Goal: Task Accomplishment & Management: Manage account settings

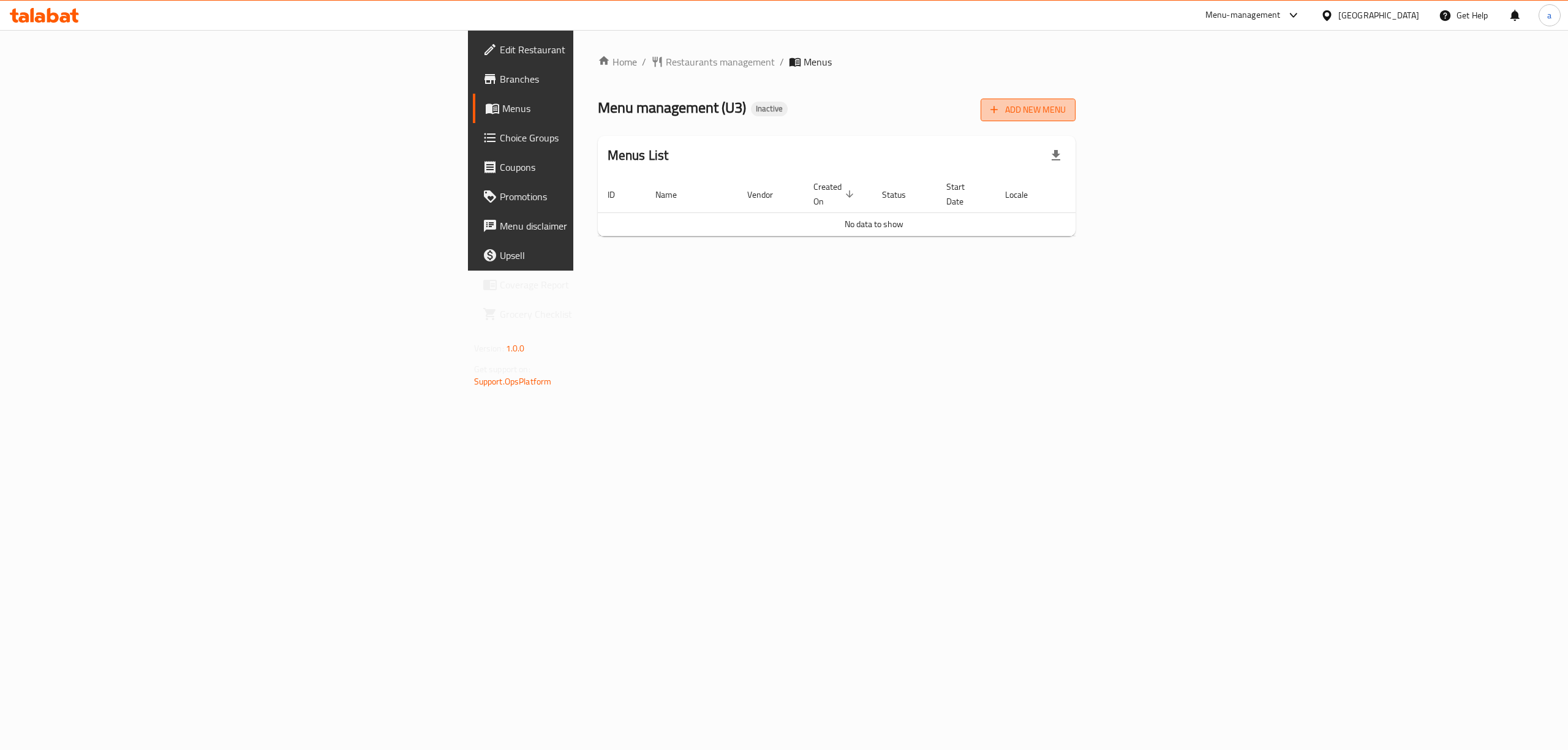
click at [1066, 116] on span "Add New Menu" at bounding box center [1029, 110] width 76 height 15
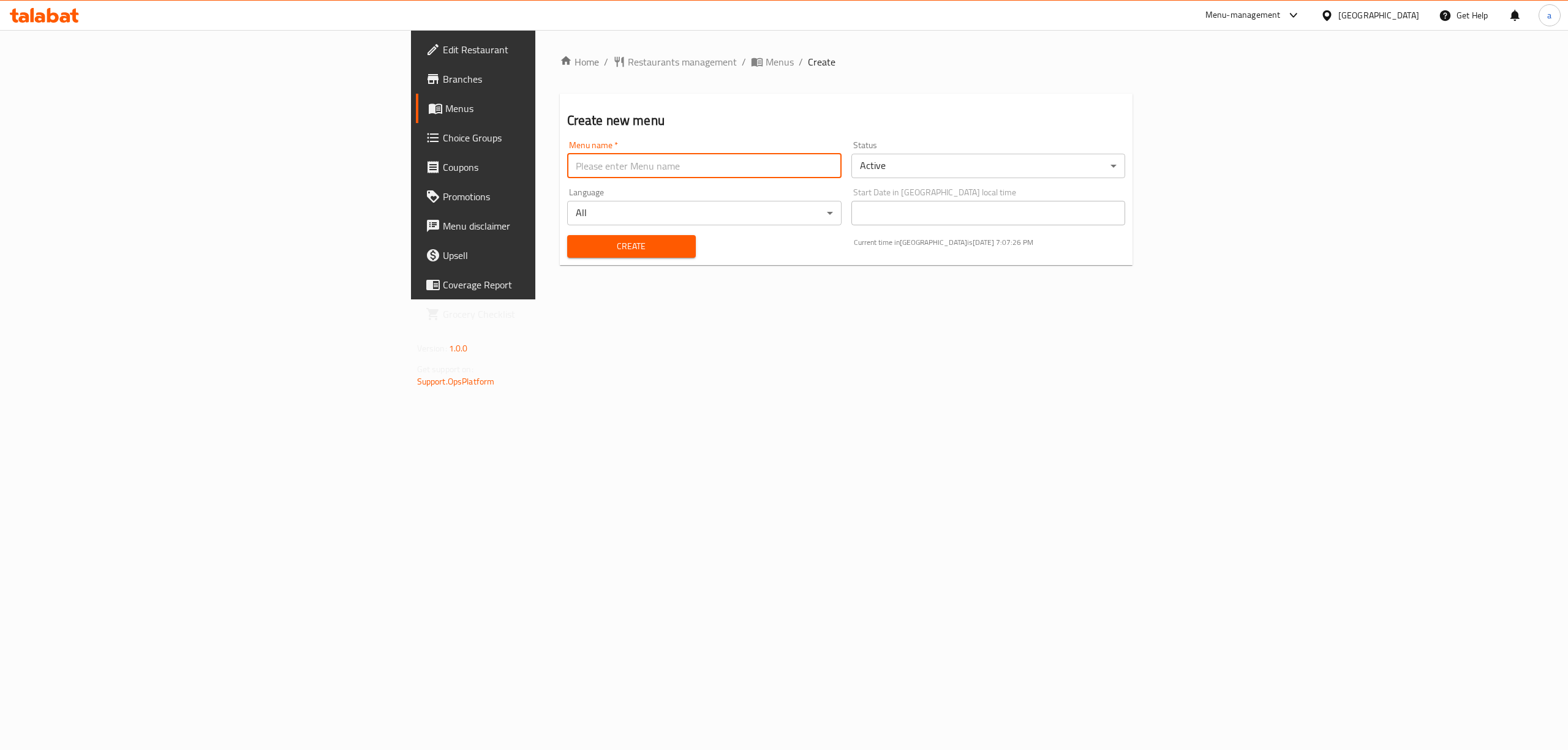
click at [577, 174] on input "text" at bounding box center [704, 166] width 274 height 25
type input "menu"
click at [577, 240] on span "Create" at bounding box center [632, 246] width 109 height 15
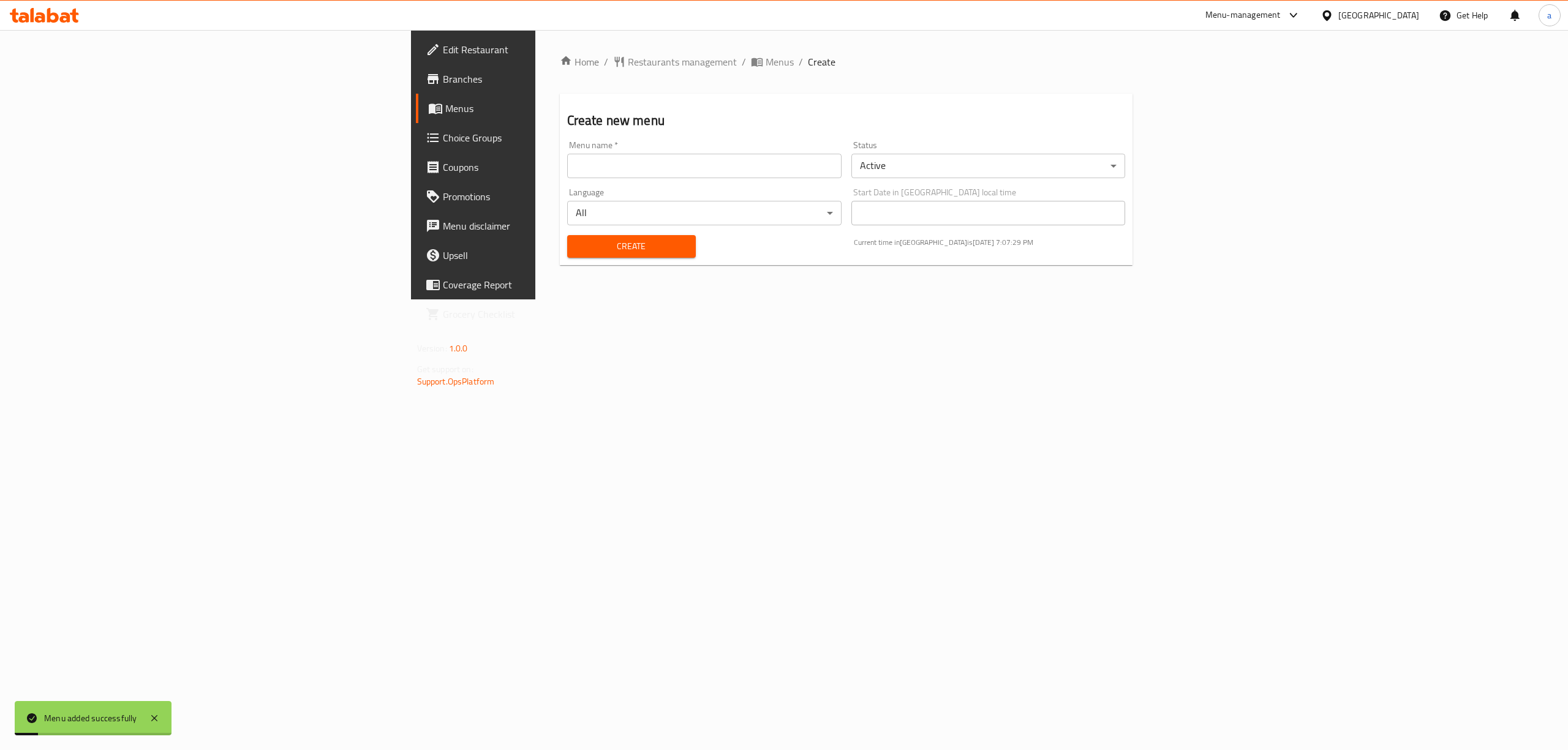
click at [443, 139] on span "Choice Groups" at bounding box center [553, 137] width 220 height 15
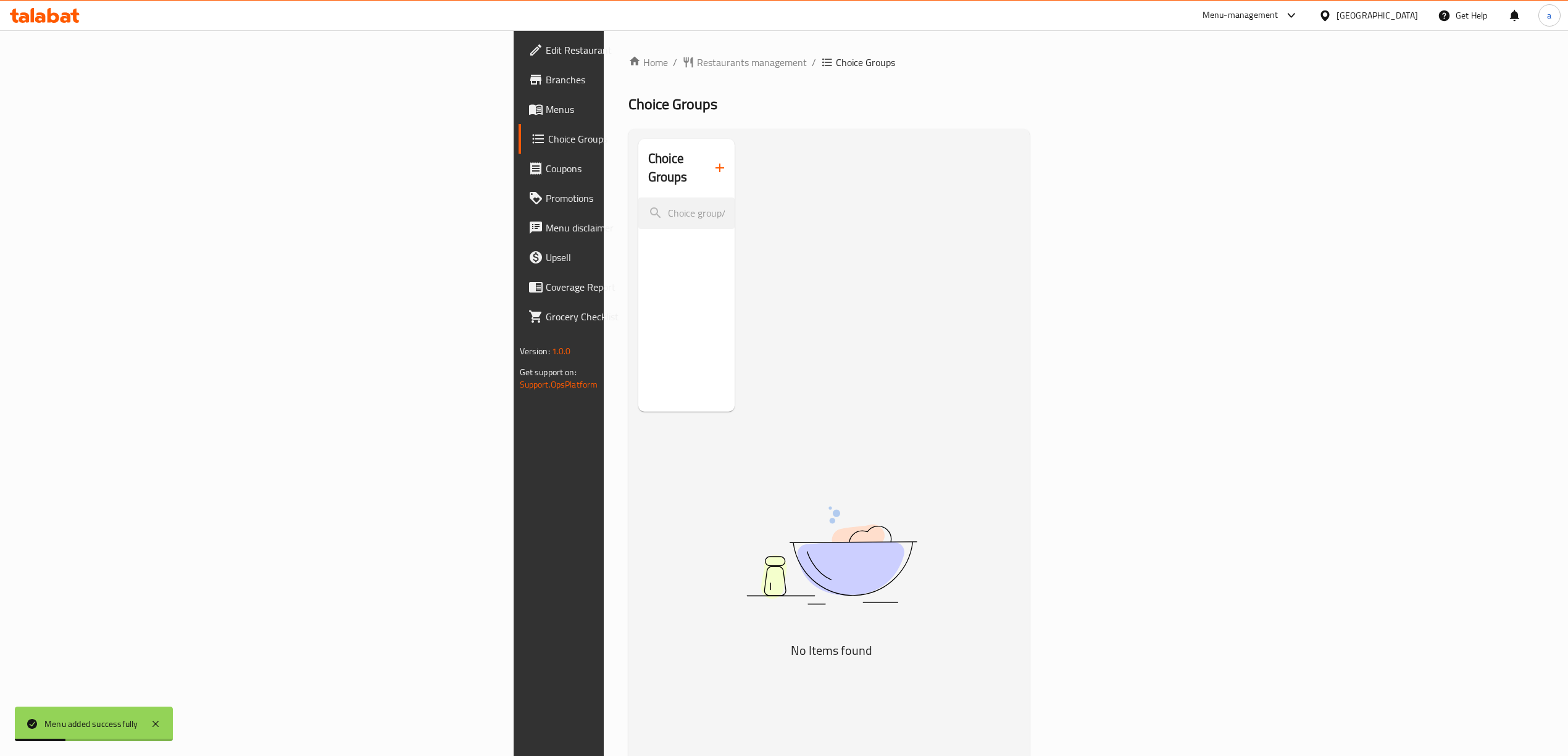
click at [546, 110] on span "Menus" at bounding box center [655, 109] width 220 height 15
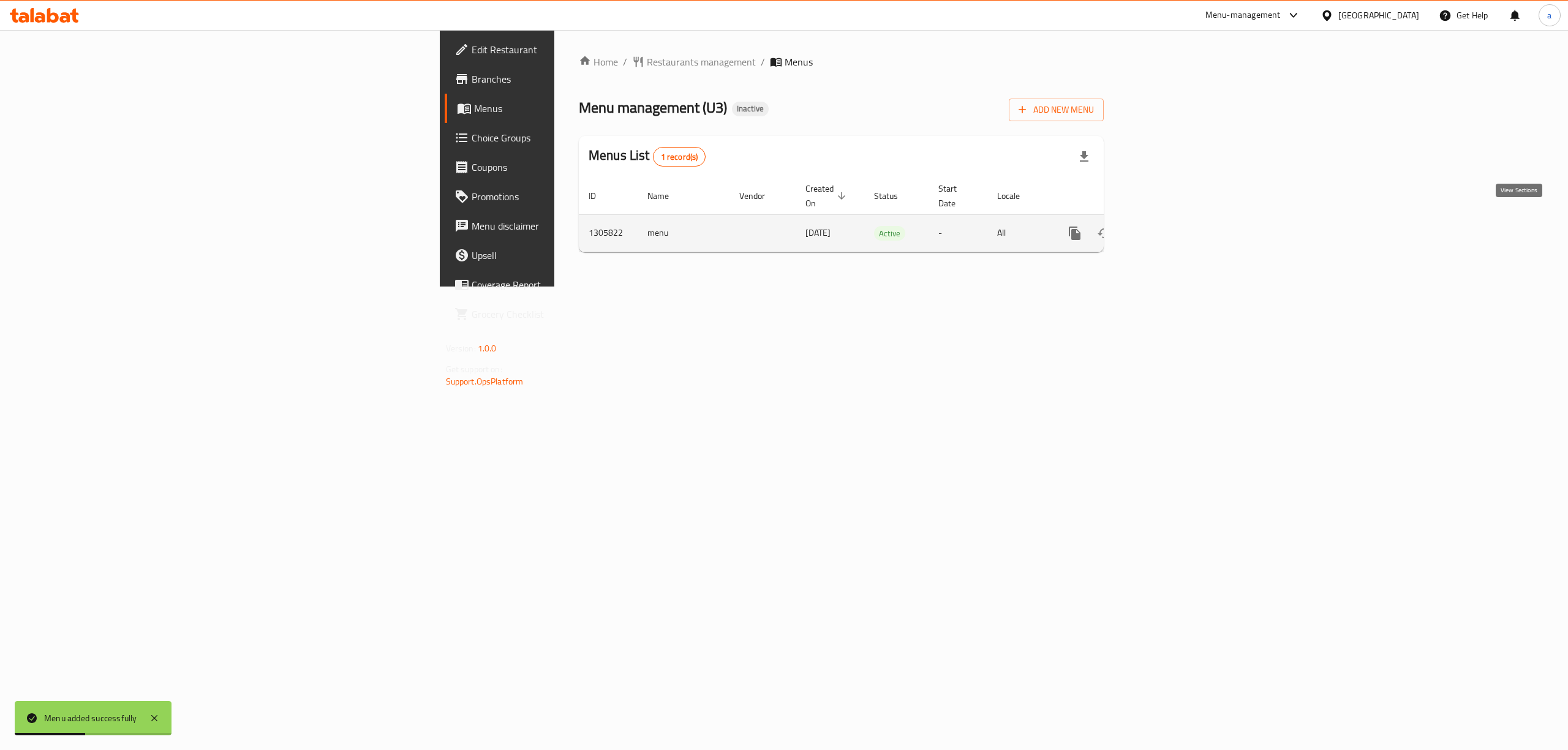
click at [1170, 228] on icon "enhanced table" at bounding box center [1163, 233] width 15 height 15
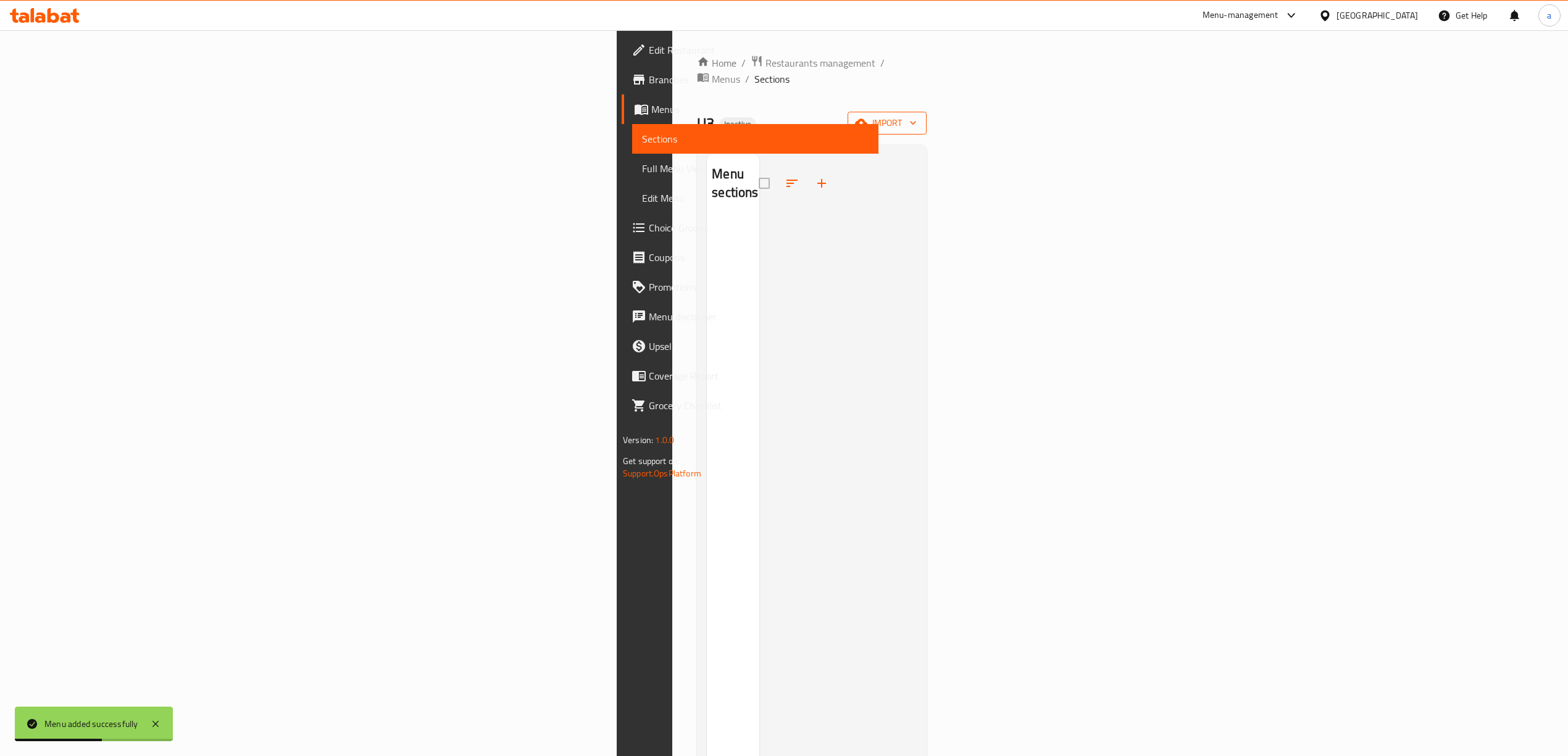
click at [917, 116] on span "import" at bounding box center [887, 123] width 59 height 16
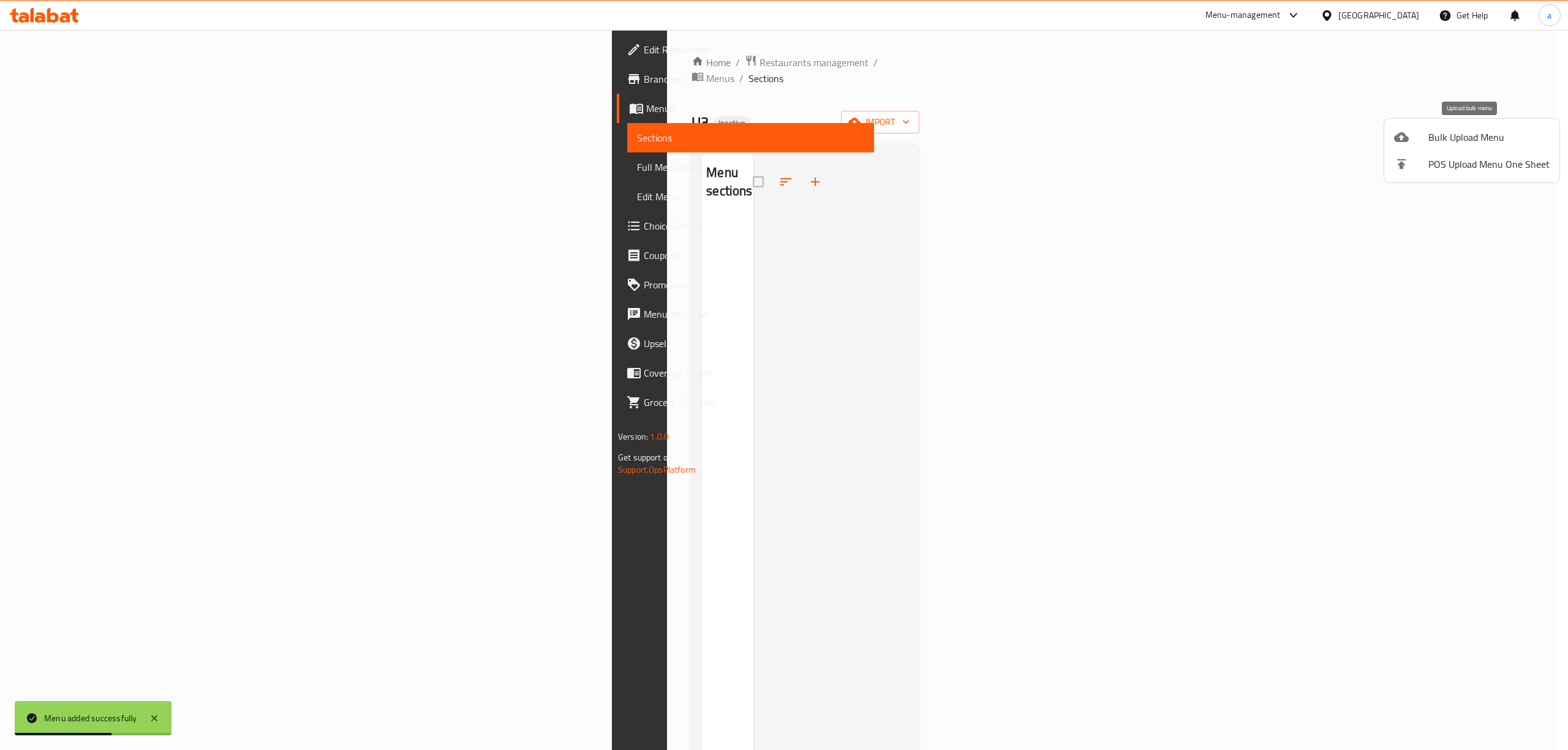
click at [1435, 132] on span "Bulk Upload Menu" at bounding box center [1489, 137] width 121 height 15
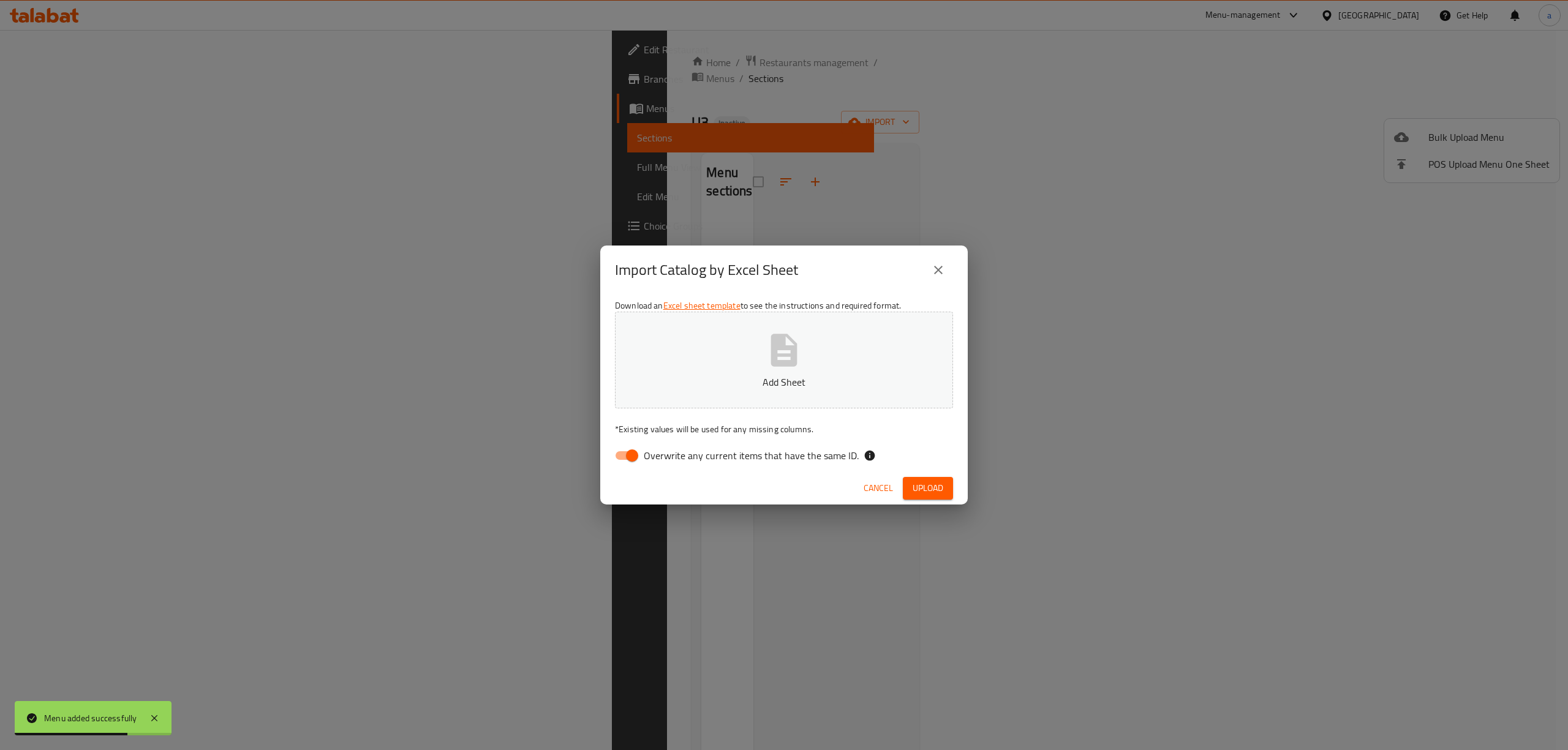
click at [808, 451] on span "Overwrite any current items that have the same ID." at bounding box center [751, 455] width 215 height 15
click at [667, 451] on input "Overwrite any current items that have the same ID." at bounding box center [632, 455] width 70 height 23
checkbox input "false"
click at [823, 377] on p "Add Sheet" at bounding box center [784, 382] width 301 height 15
click at [925, 492] on span "Upload" at bounding box center [928, 488] width 31 height 15
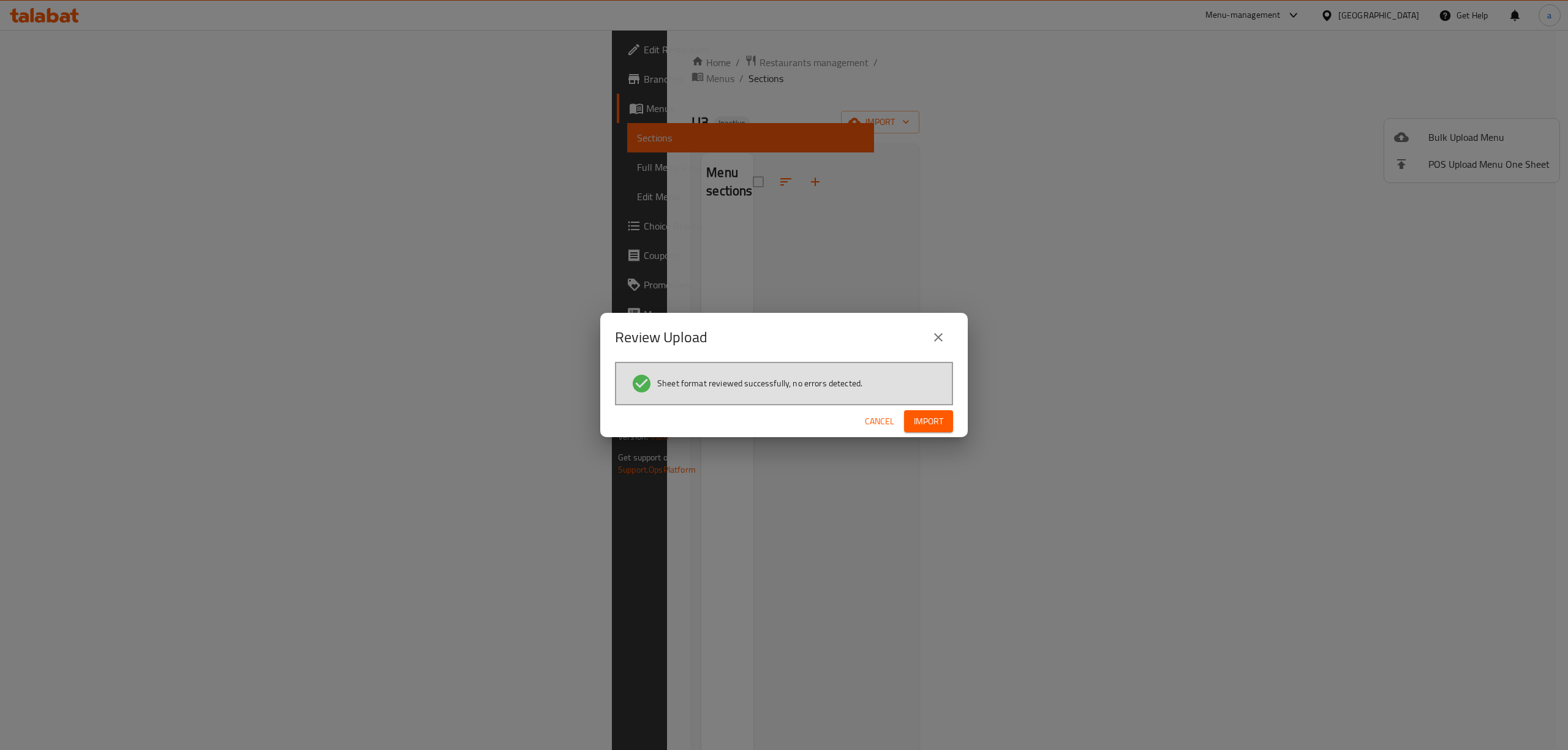
click at [932, 417] on span "Import" at bounding box center [928, 421] width 29 height 15
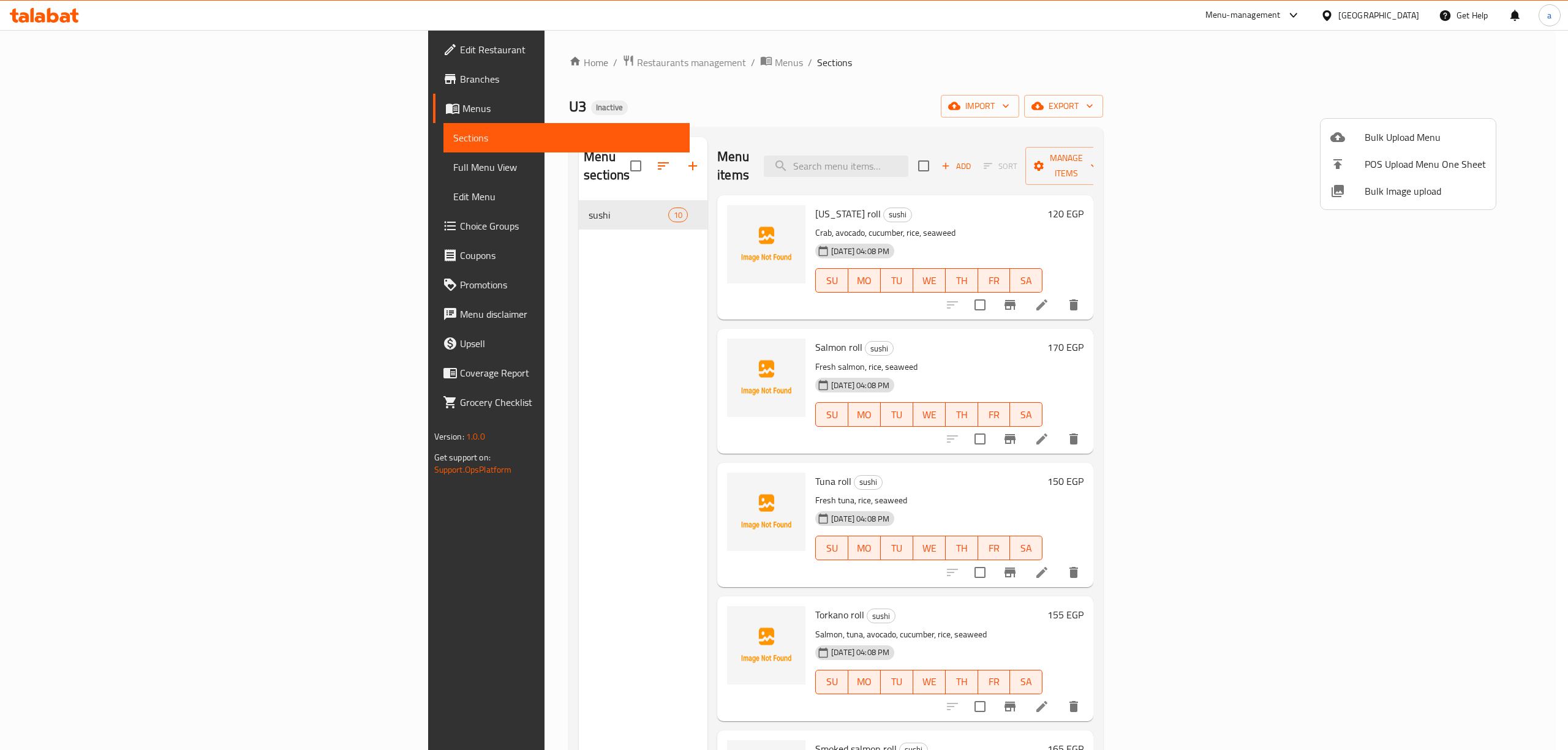
click at [135, 85] on div at bounding box center [784, 375] width 1568 height 750
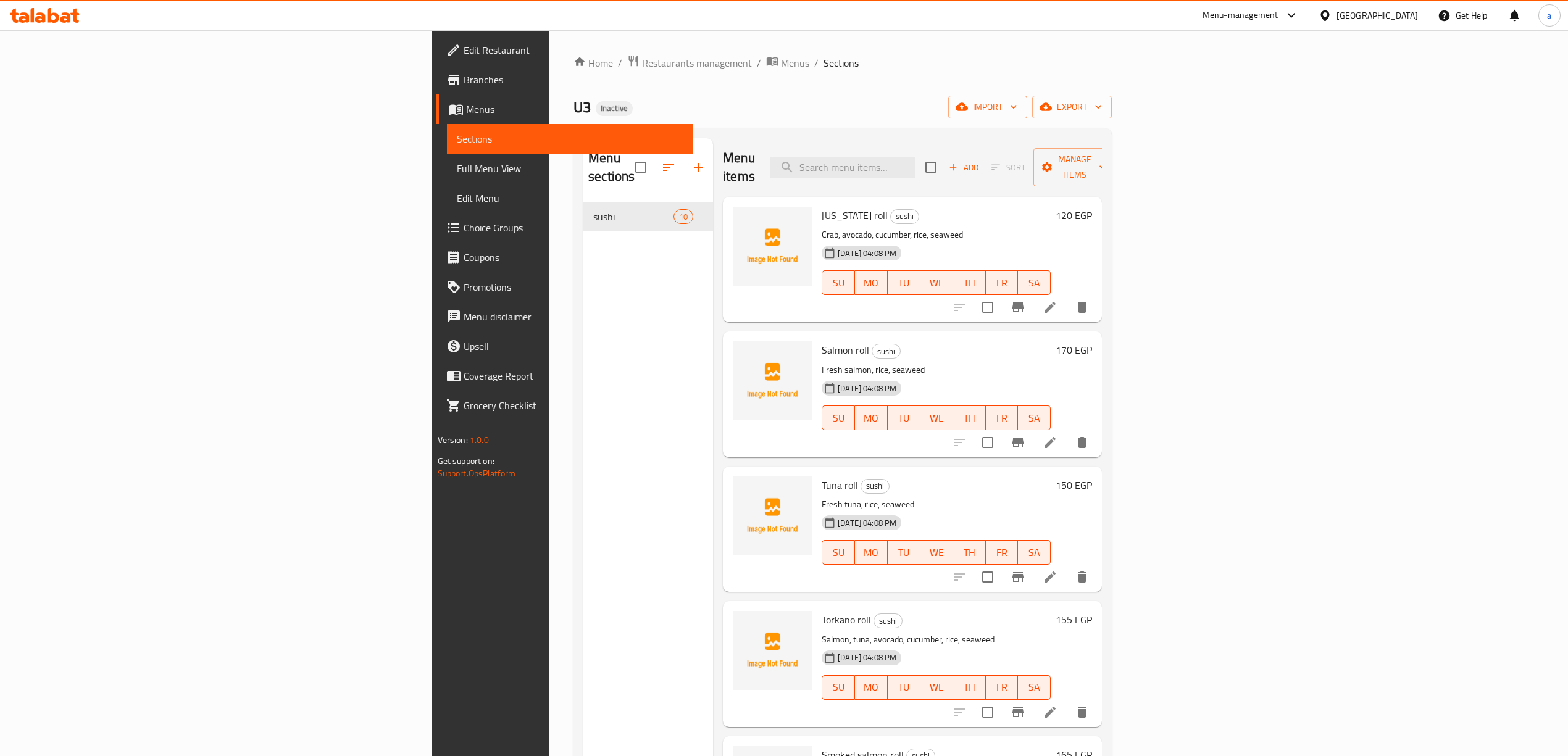
click at [464, 78] on span "Branches" at bounding box center [573, 79] width 220 height 15
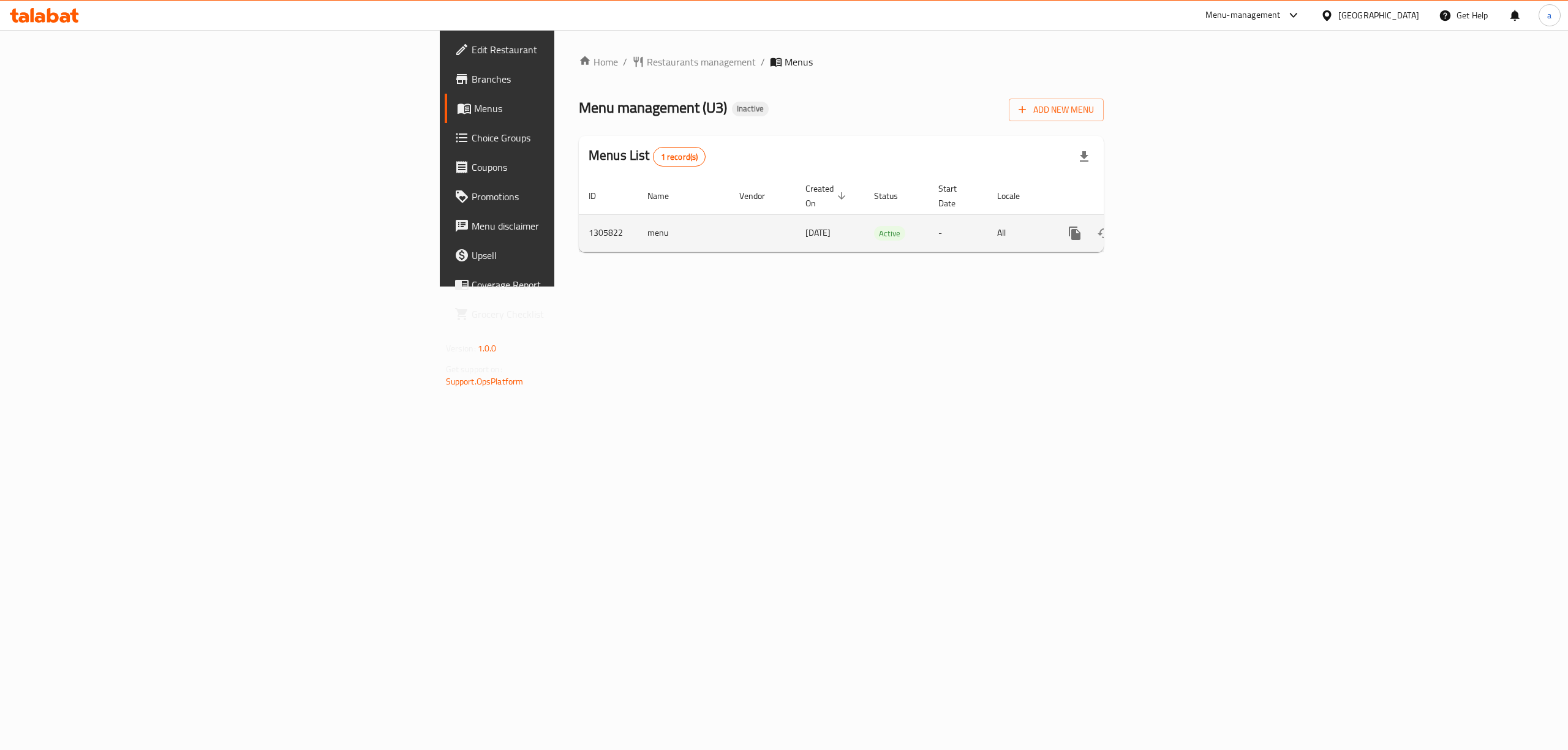
click at [1170, 226] on icon "enhanced table" at bounding box center [1163, 233] width 15 height 15
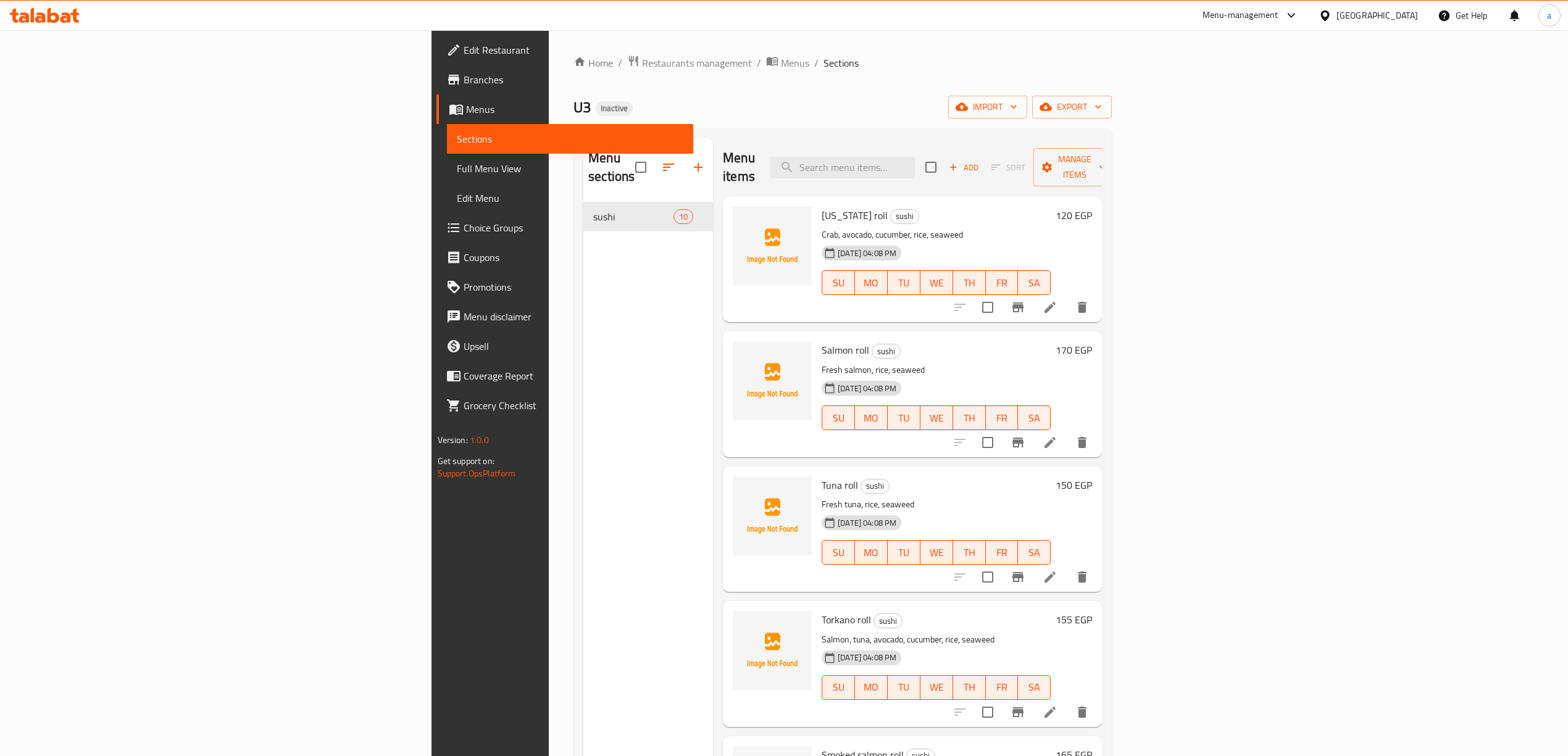
click at [457, 170] on span "Full Menu View" at bounding box center [570, 168] width 227 height 15
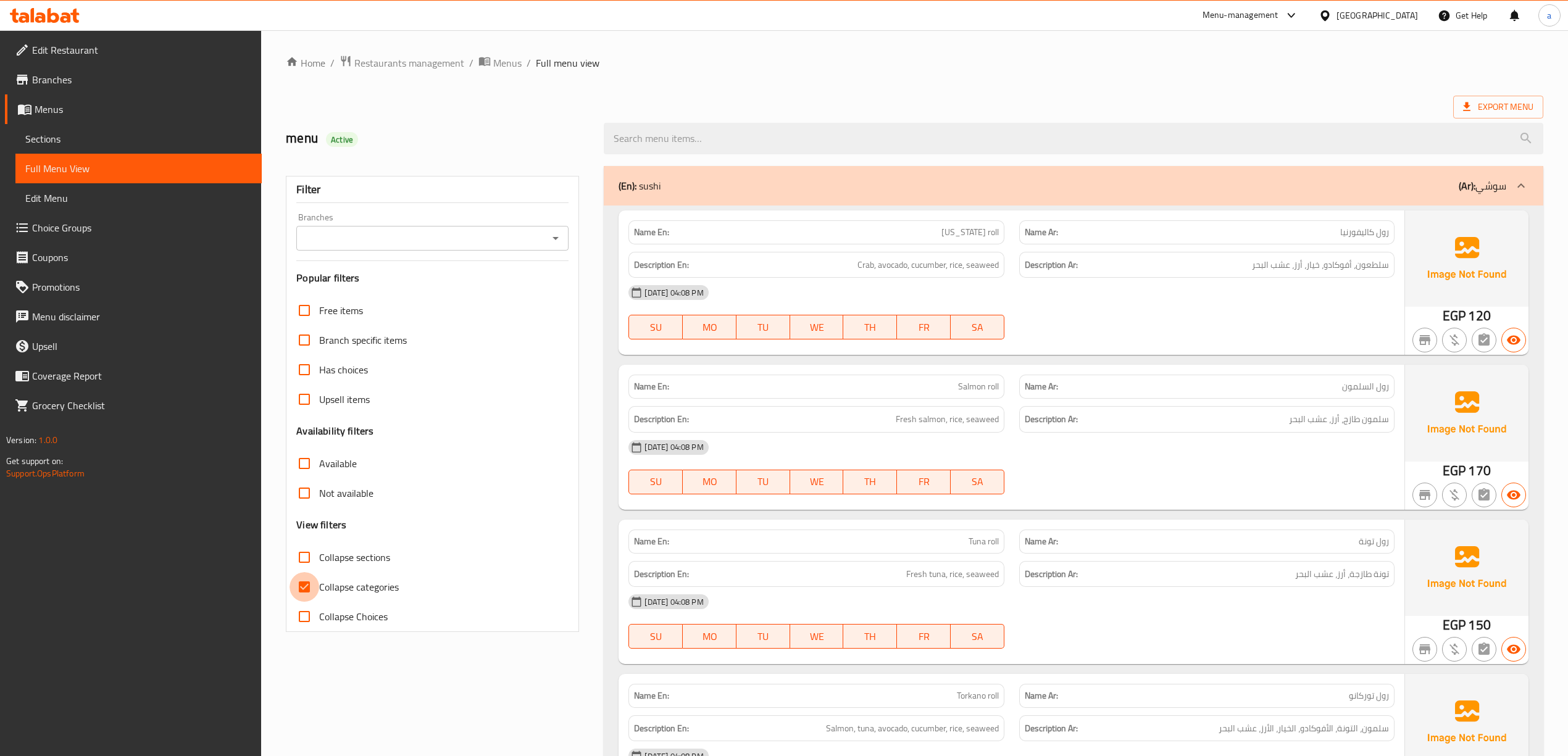
click at [310, 588] on input "Collapse categories" at bounding box center [304, 587] width 30 height 29
checkbox input "false"
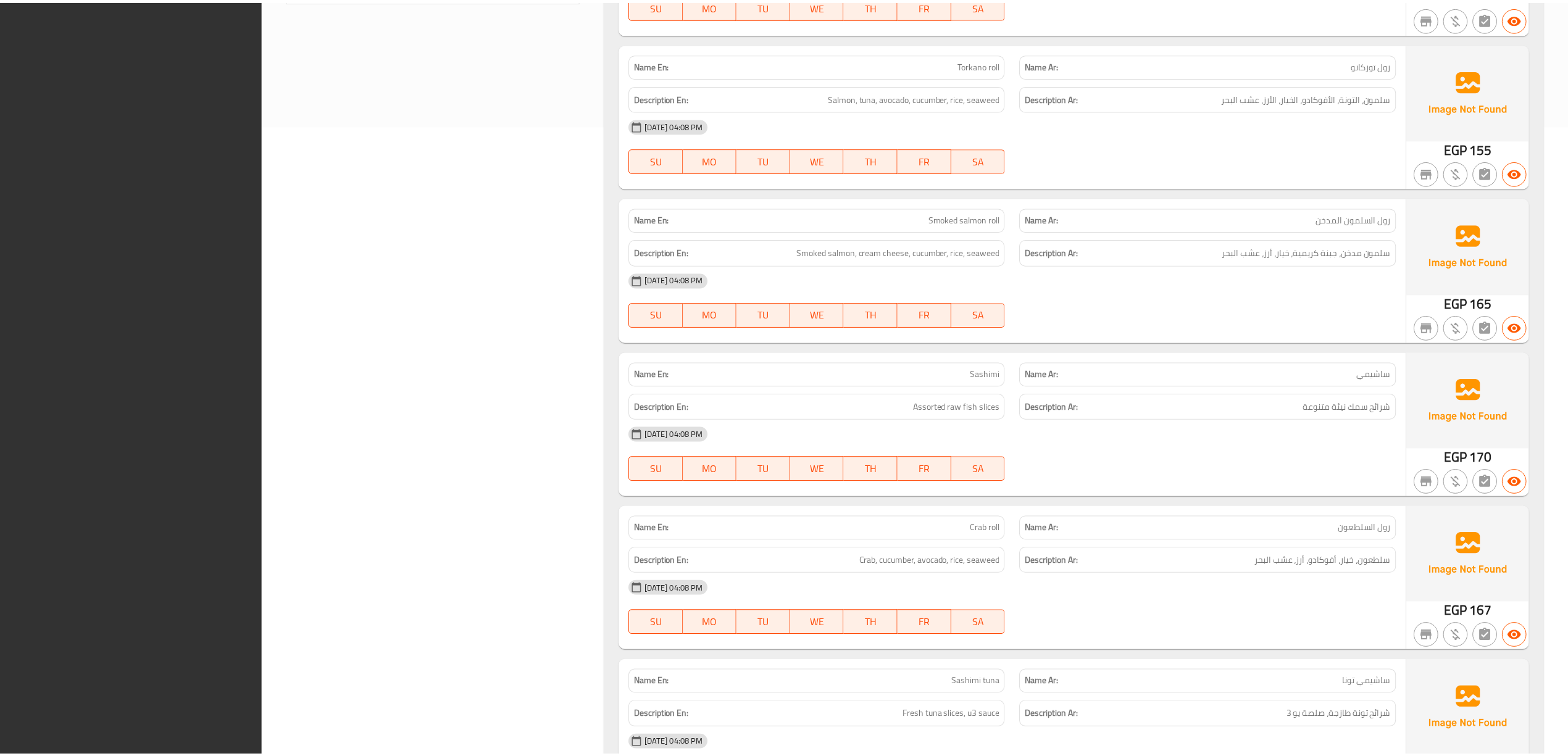
scroll to position [1042, 0]
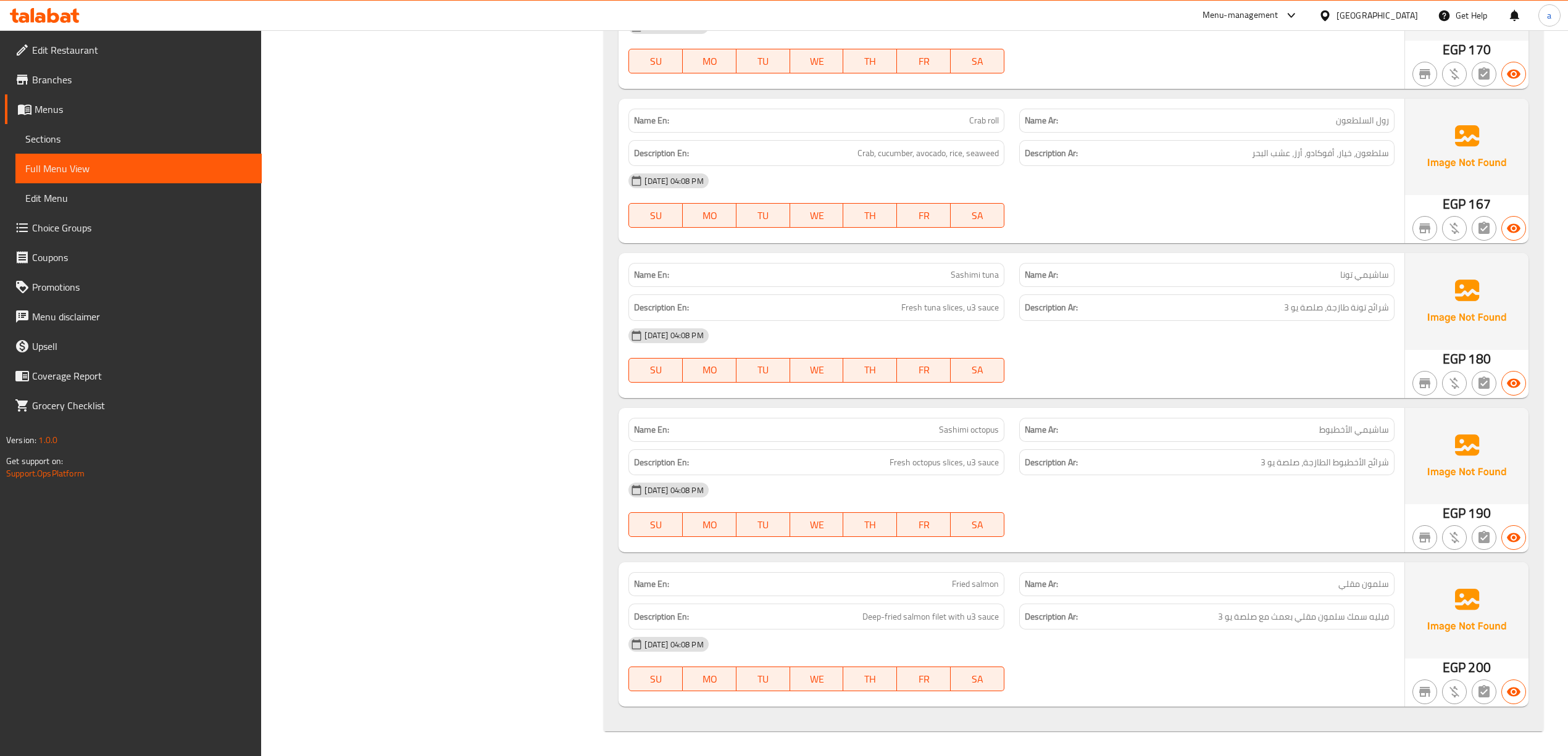
drag, startPoint x: 680, startPoint y: 577, endPoint x: 912, endPoint y: 411, distance: 285.3
click at [680, 577] on p "Name En: Fried salmon" at bounding box center [815, 584] width 364 height 13
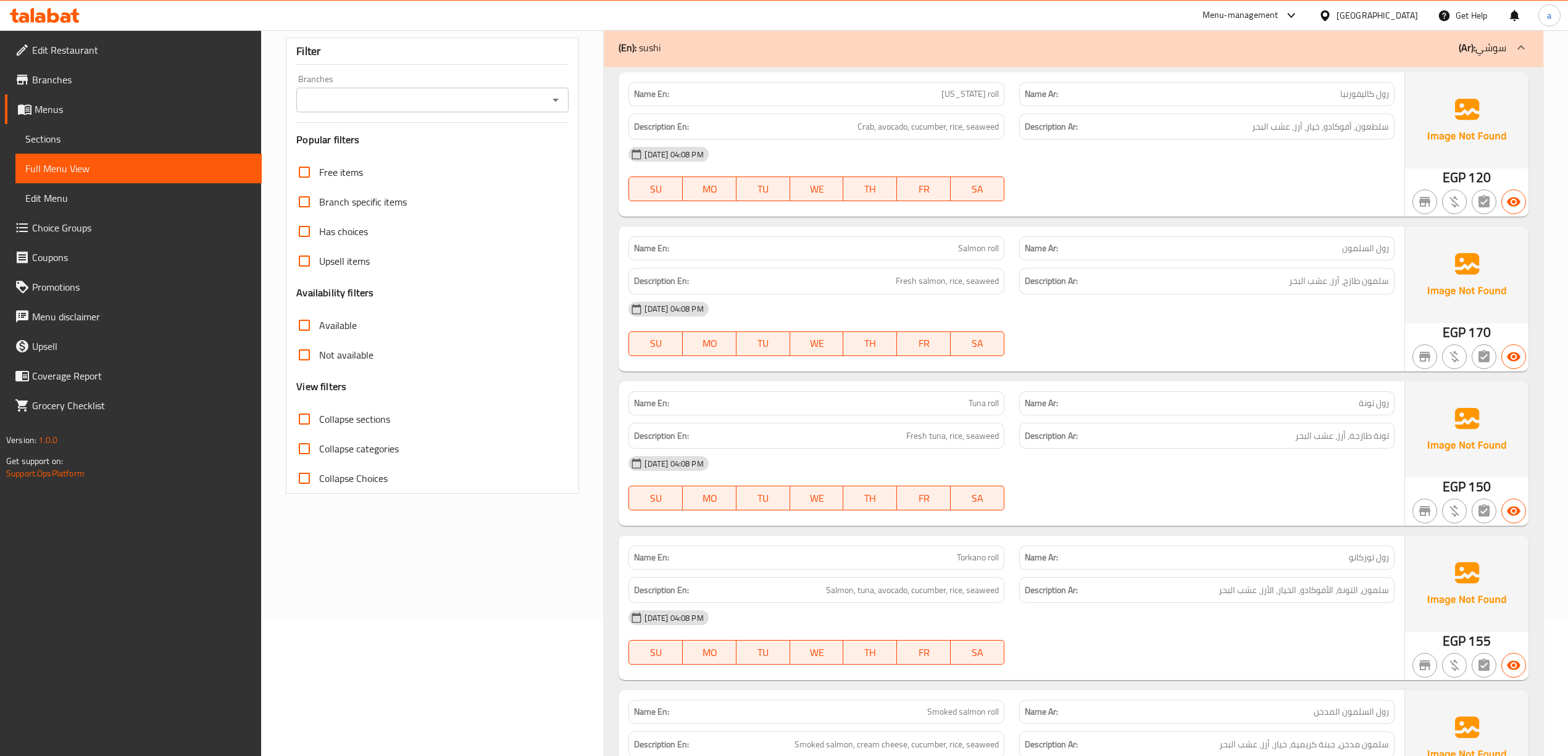
scroll to position [0, 0]
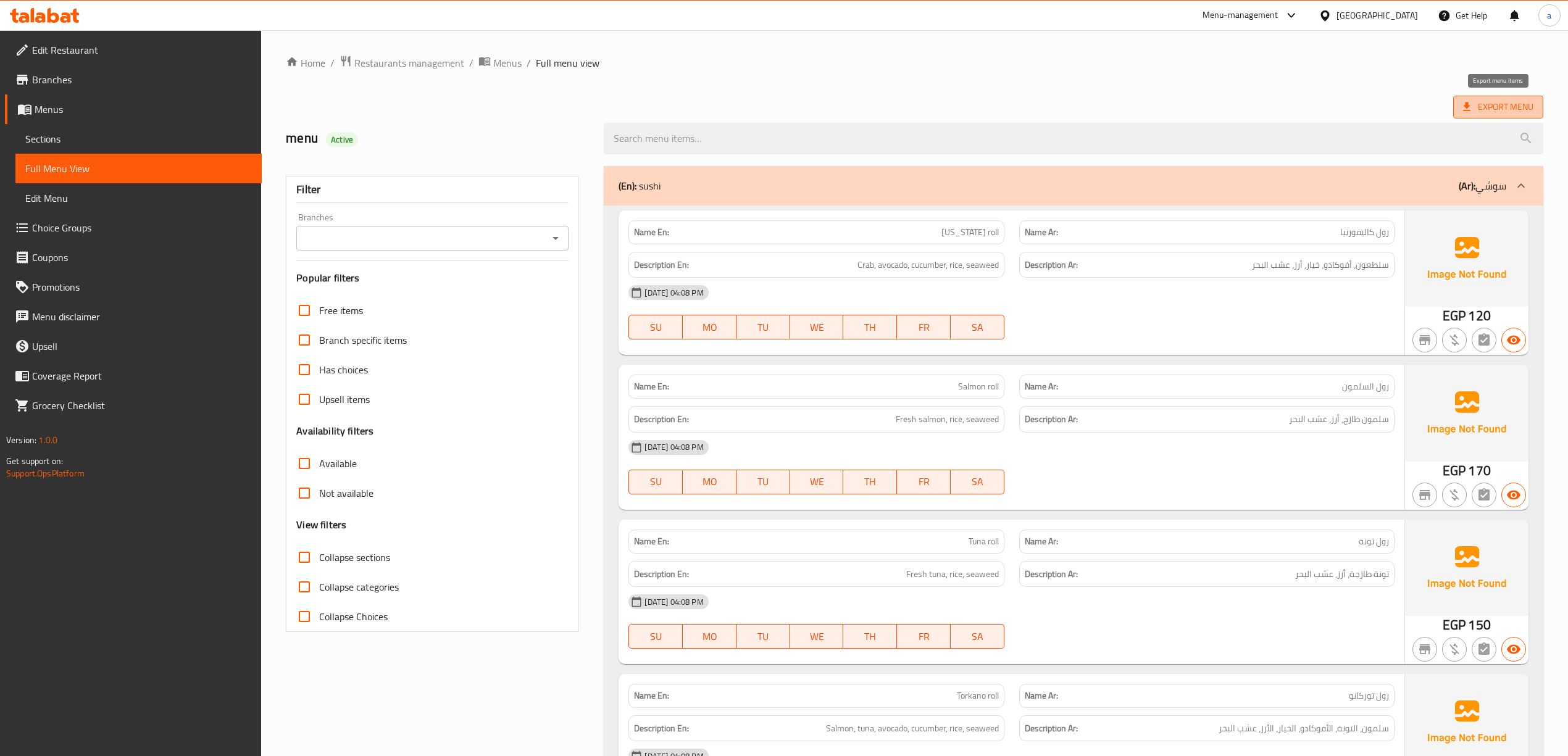
click at [1480, 100] on span "Export Menu" at bounding box center [1498, 107] width 71 height 16
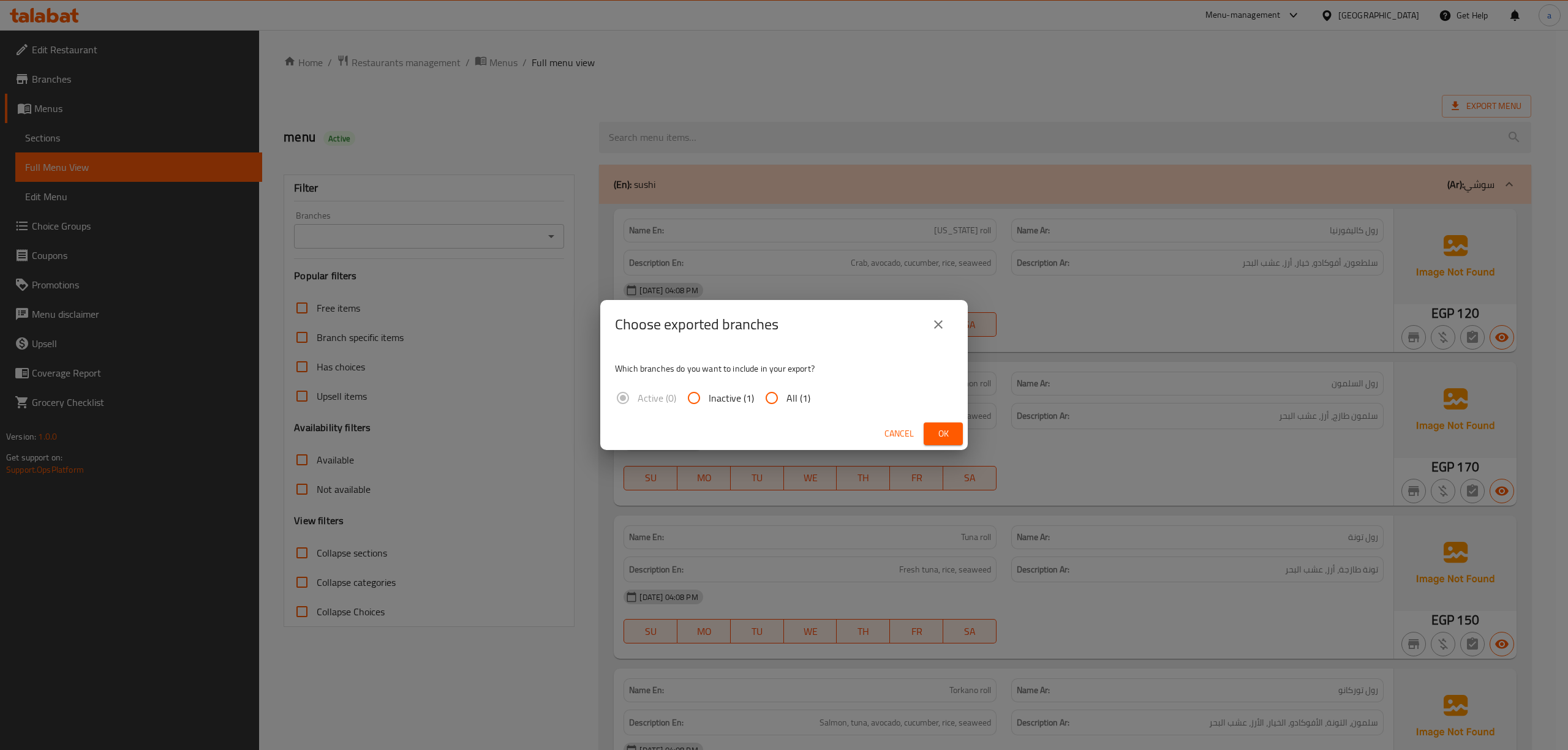
click at [764, 390] on input "All (1)" at bounding box center [772, 398] width 29 height 29
radio input "true"
click at [926, 431] on button "Ok" at bounding box center [943, 434] width 39 height 22
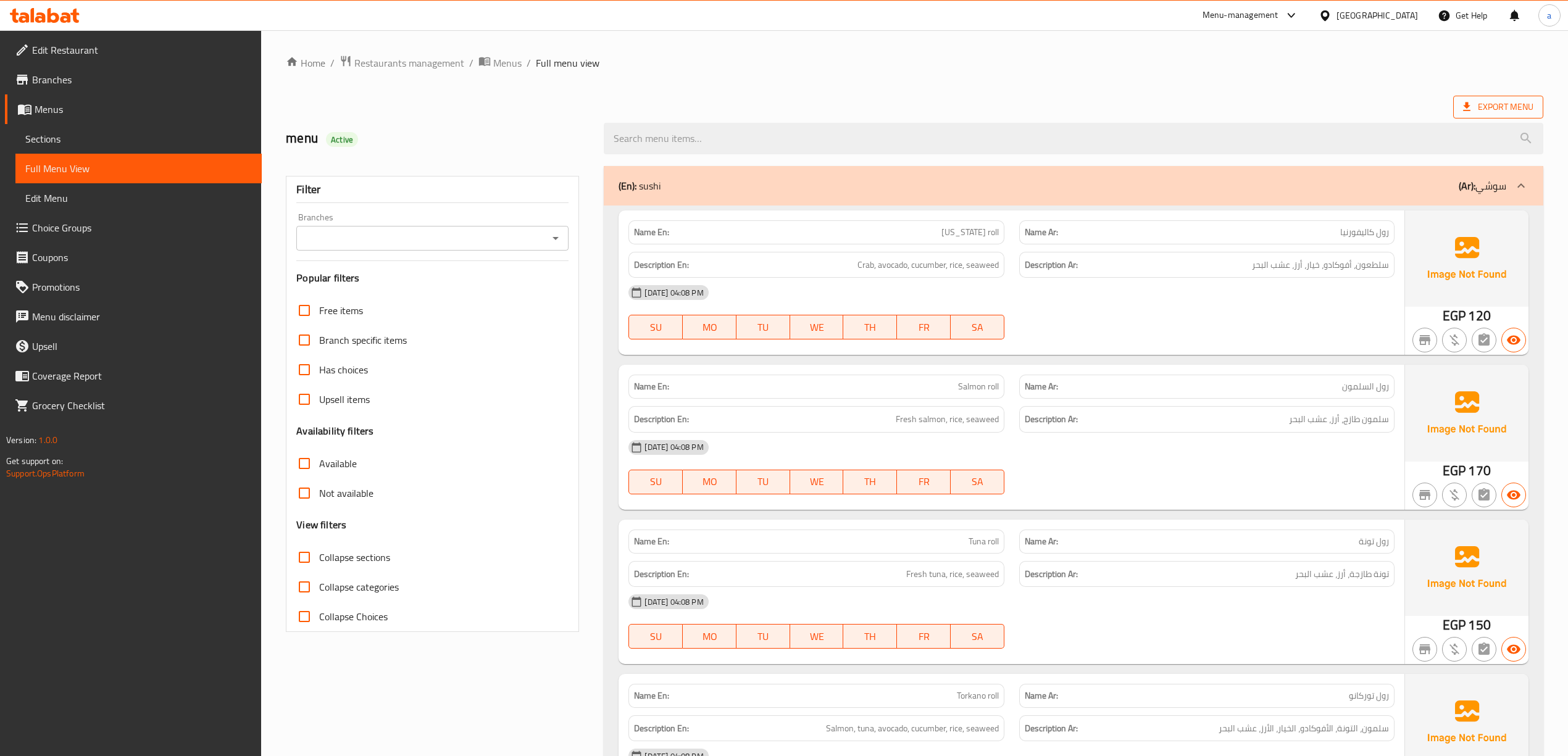
click at [1475, 113] on span "Export Menu" at bounding box center [1498, 107] width 71 height 16
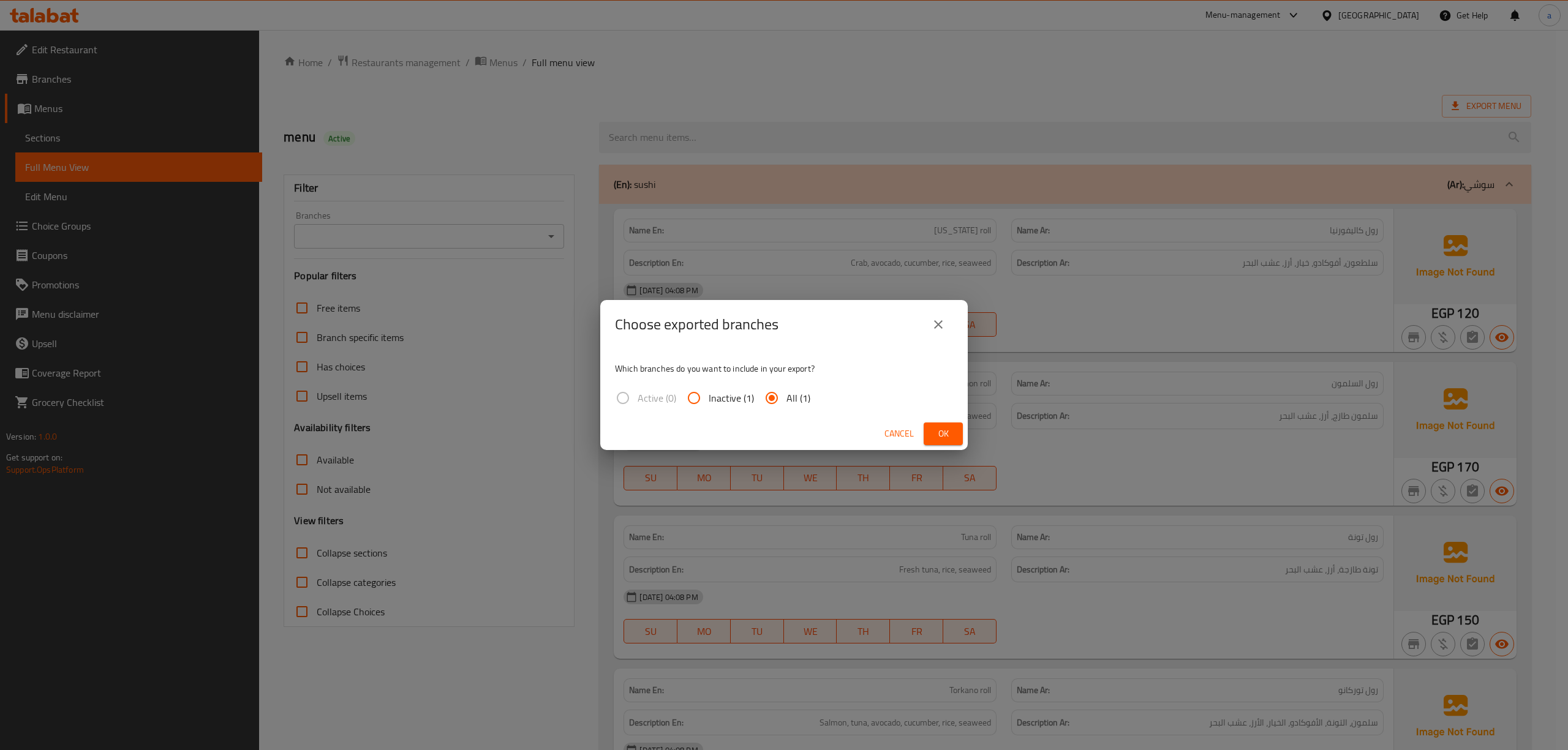
click at [955, 424] on button "Ok" at bounding box center [943, 434] width 39 height 22
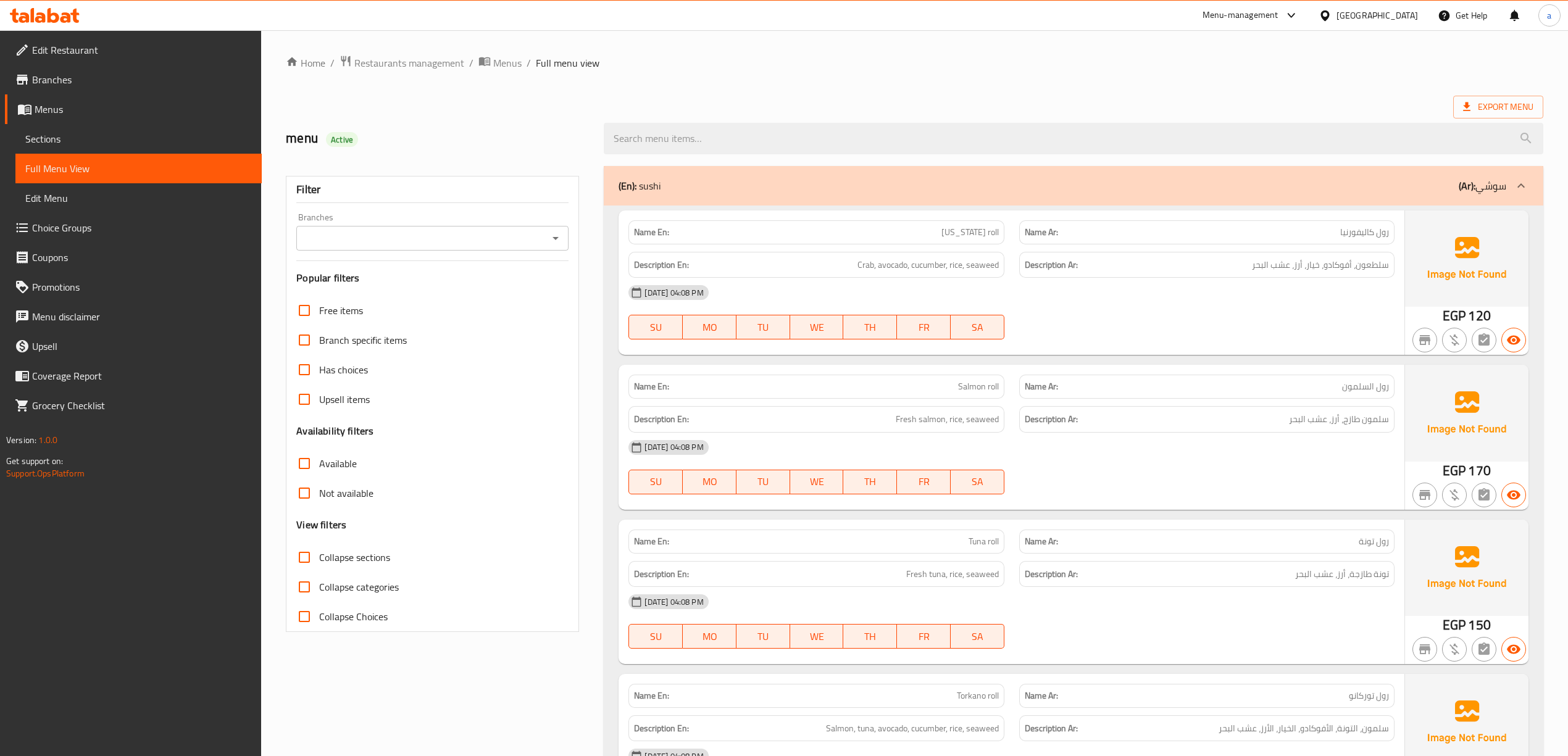
click at [92, 78] on span "Branches" at bounding box center [141, 79] width 220 height 15
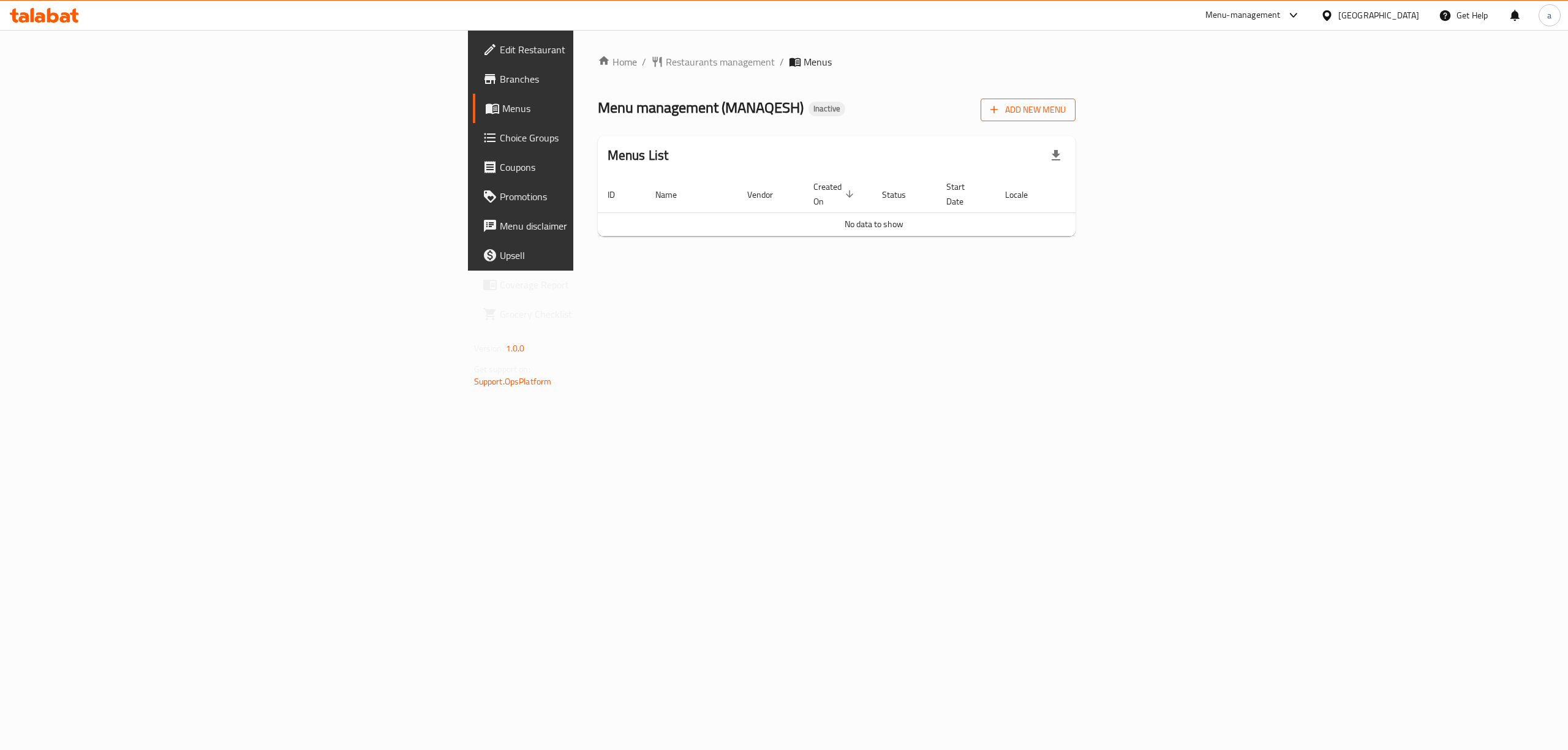
click at [1066, 104] on span "Add New Menu" at bounding box center [1029, 110] width 76 height 15
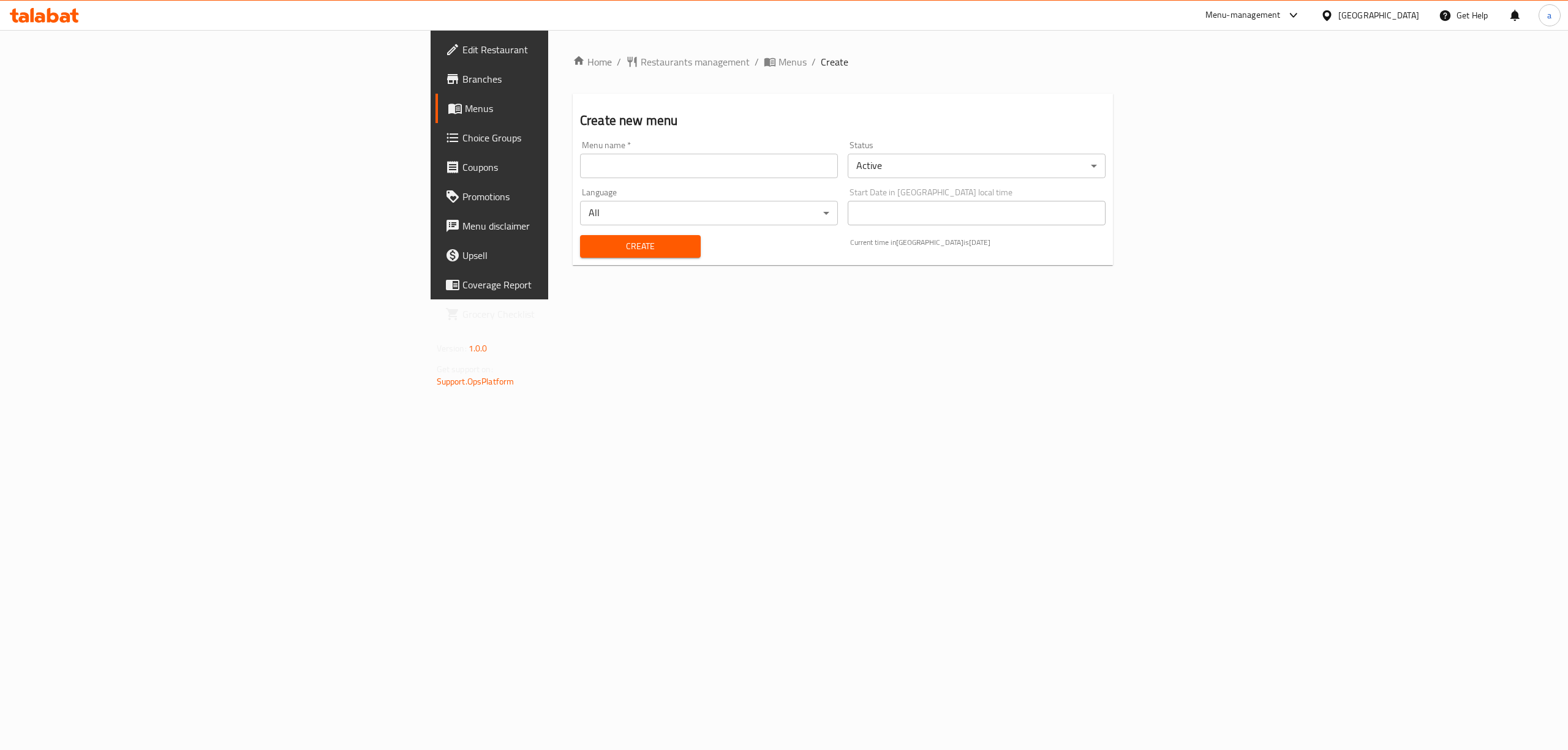
click at [630, 189] on div "Language All ​" at bounding box center [709, 206] width 258 height 37
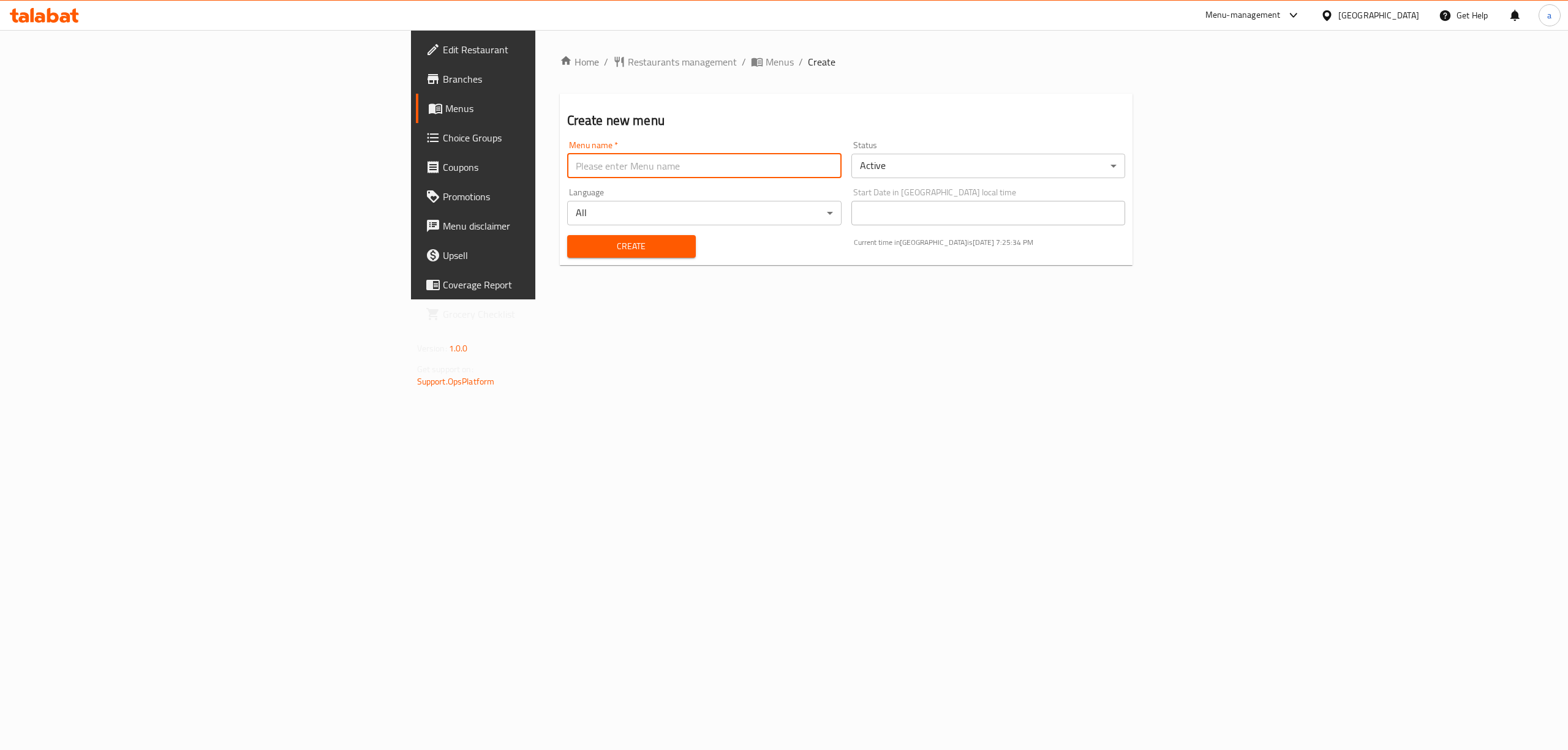
click at [615, 174] on input "text" at bounding box center [704, 166] width 274 height 25
type input "menu"
click at [577, 243] on span "Create" at bounding box center [632, 246] width 109 height 15
click at [567, 162] on input "text" at bounding box center [704, 166] width 274 height 25
drag, startPoint x: 775, startPoint y: 336, endPoint x: 702, endPoint y: 320, distance: 74.7
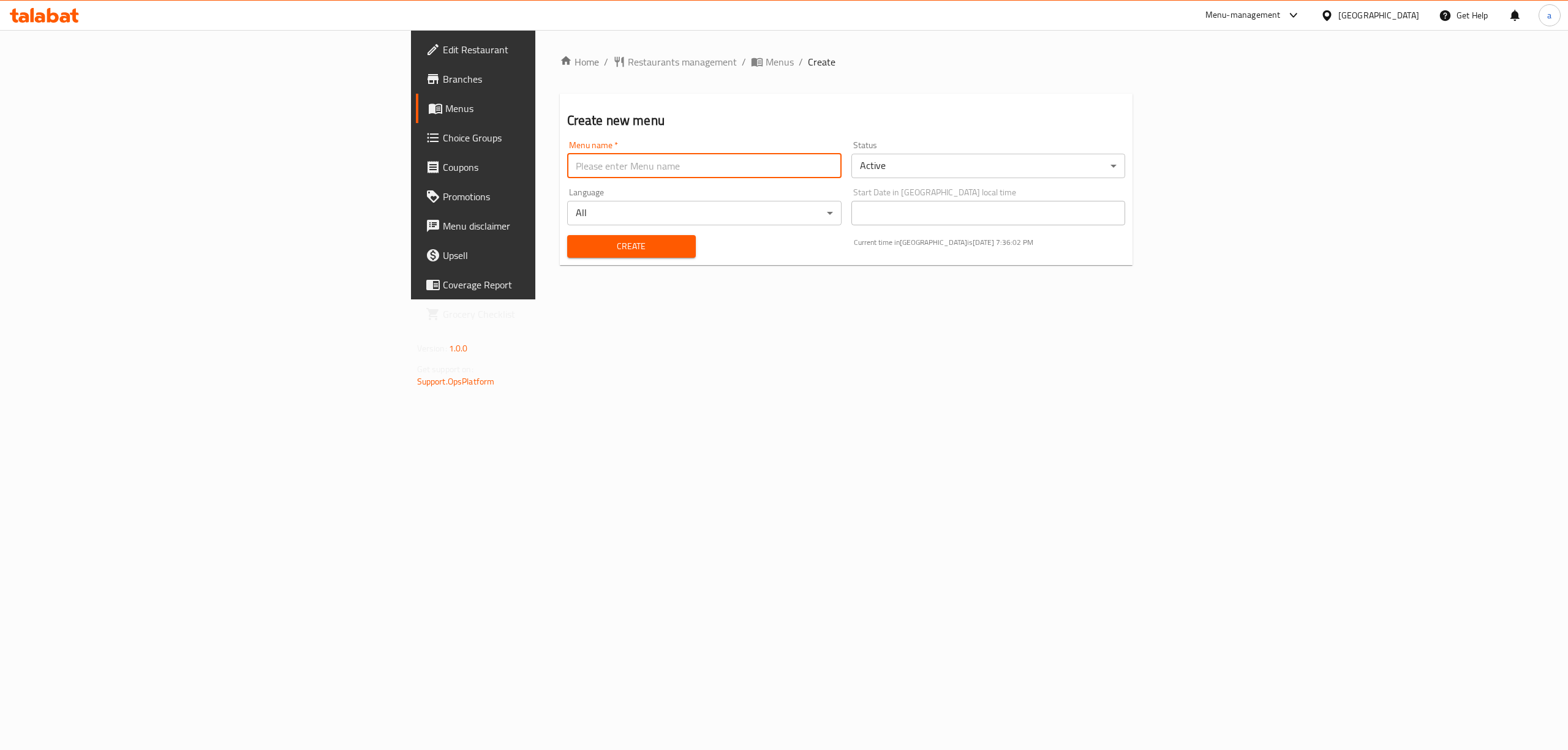
click at [775, 300] on div "Home / Restaurants management / Menus / Create Create new menu Menu name   * Me…" at bounding box center [847, 165] width 623 height 270
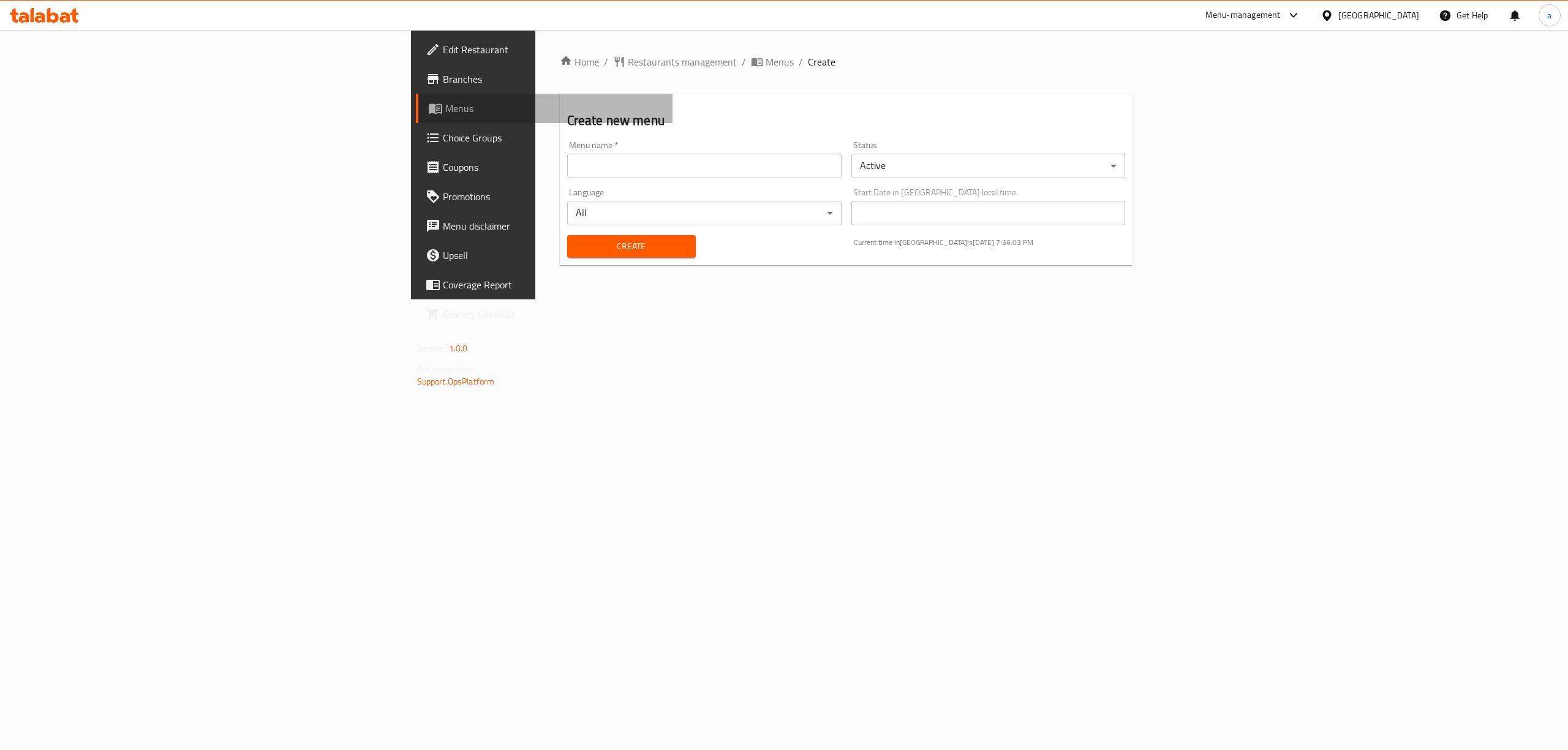
click at [445, 109] on span "Menus" at bounding box center [554, 108] width 218 height 15
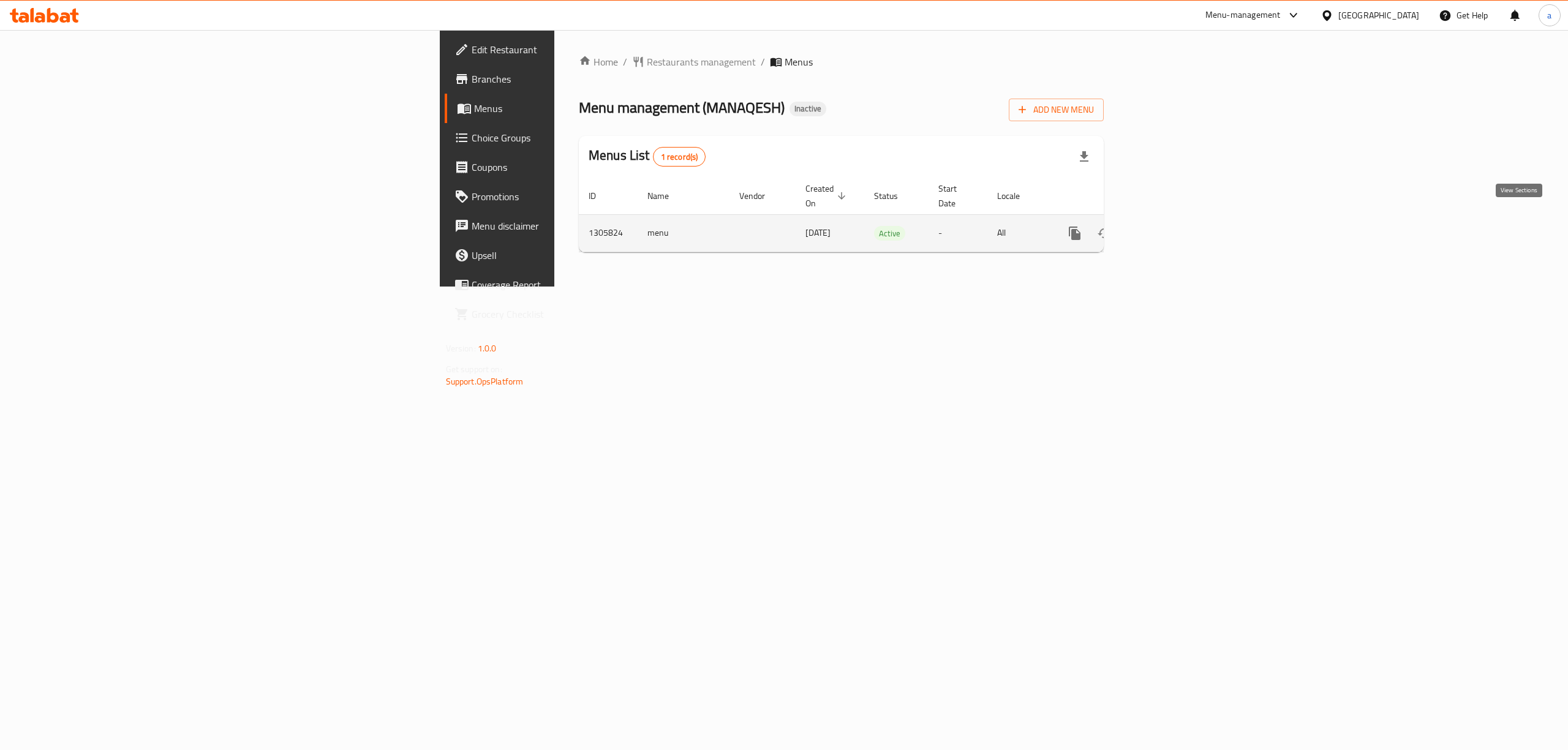
click at [1178, 228] on link "enhanced table" at bounding box center [1163, 233] width 29 height 29
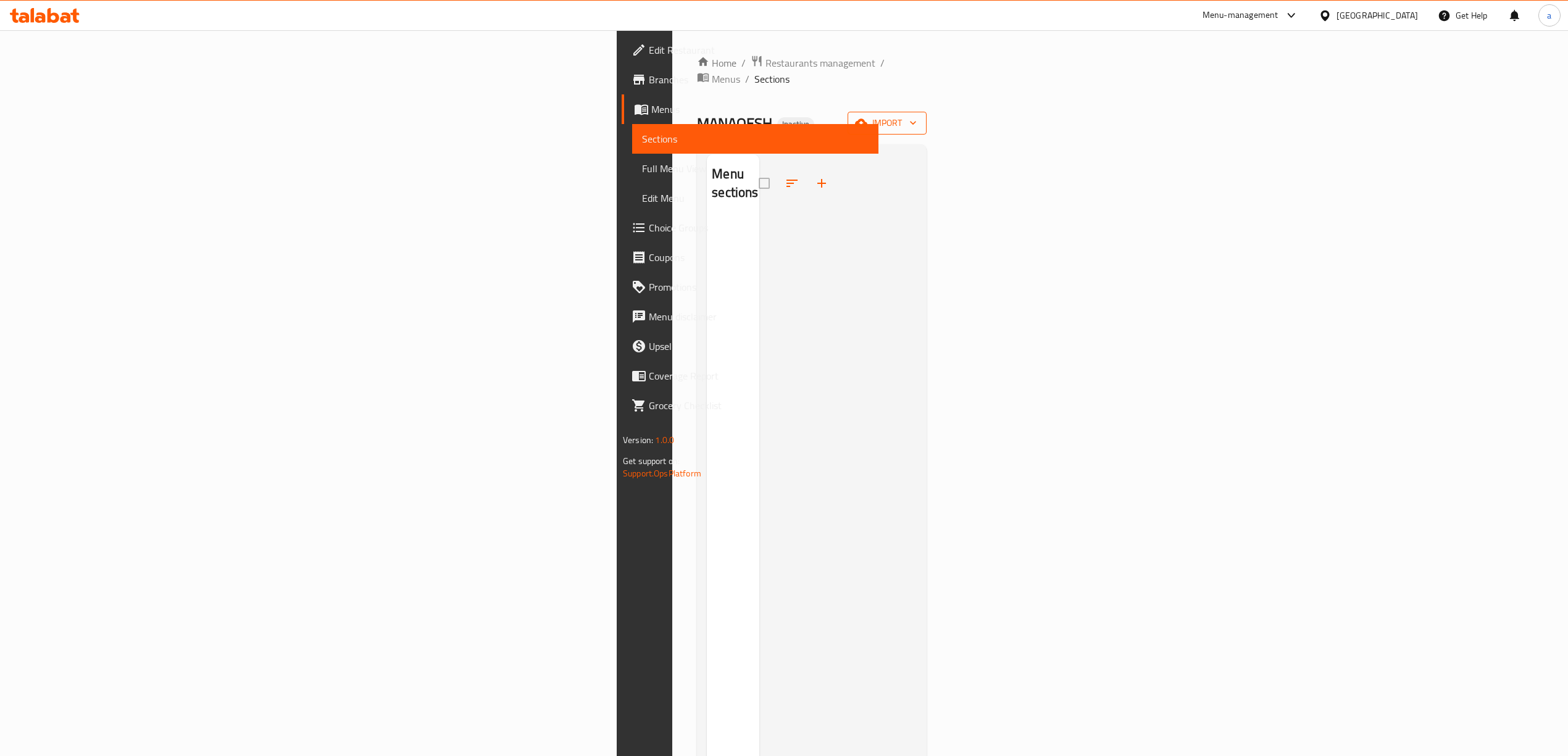
click at [917, 116] on span "import" at bounding box center [887, 123] width 59 height 16
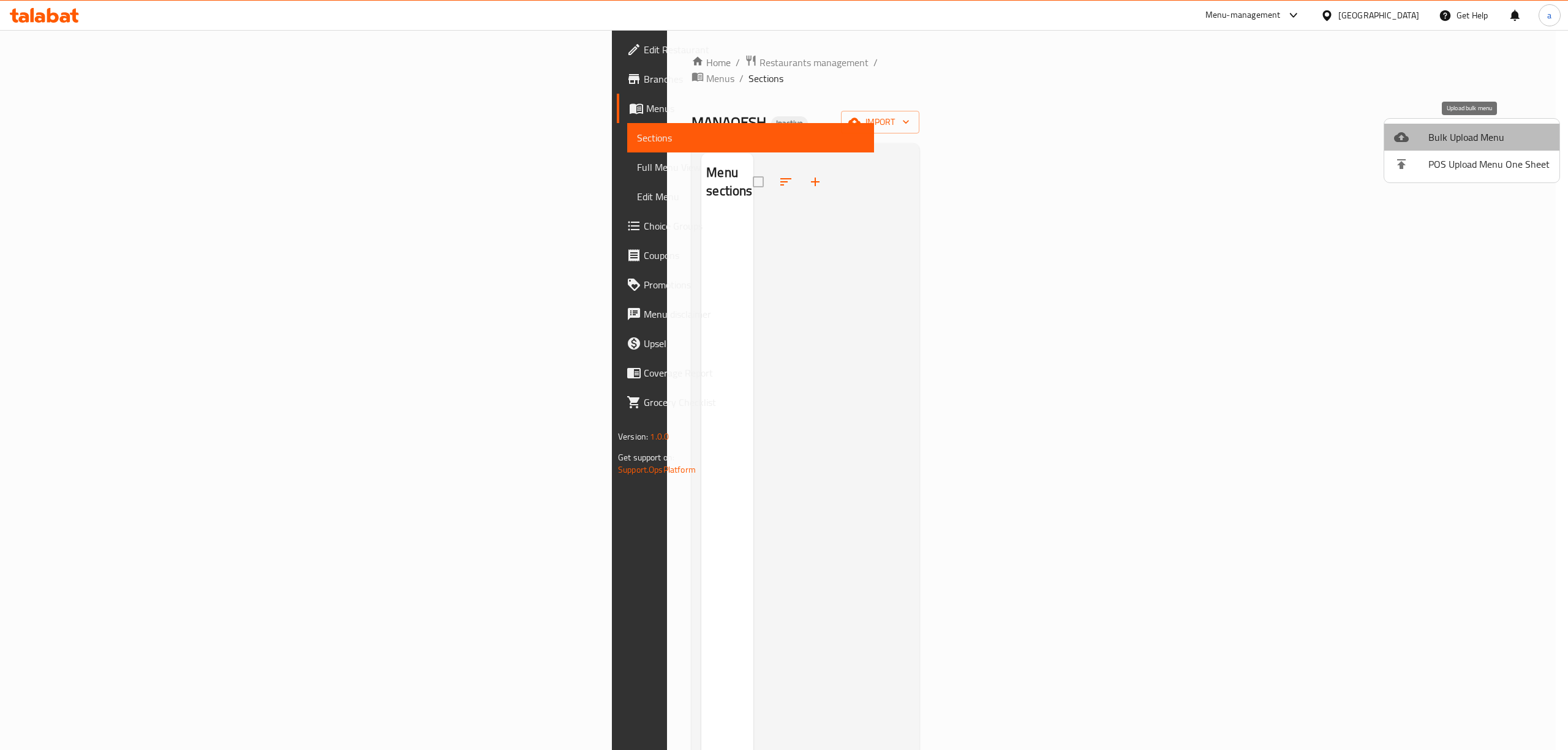
click at [1533, 139] on span "Bulk Upload Menu" at bounding box center [1489, 137] width 121 height 15
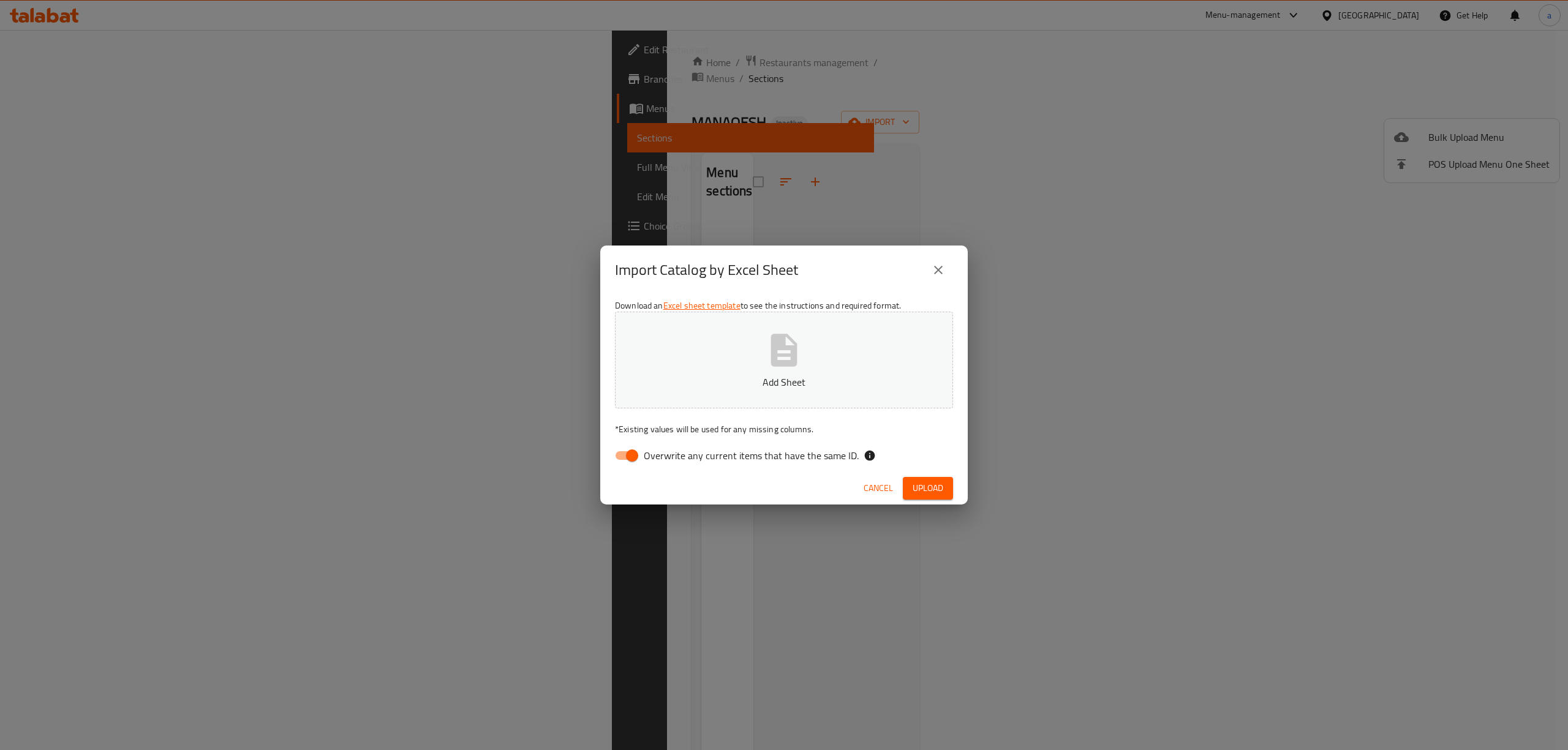
click at [669, 451] on span "Overwrite any current items that have the same ID." at bounding box center [751, 455] width 215 height 15
click at [667, 451] on input "Overwrite any current items that have the same ID." at bounding box center [632, 455] width 70 height 23
checkbox input "false"
click at [682, 393] on button "Add Sheet" at bounding box center [784, 360] width 338 height 97
click at [944, 496] on button "Upload" at bounding box center [928, 487] width 50 height 22
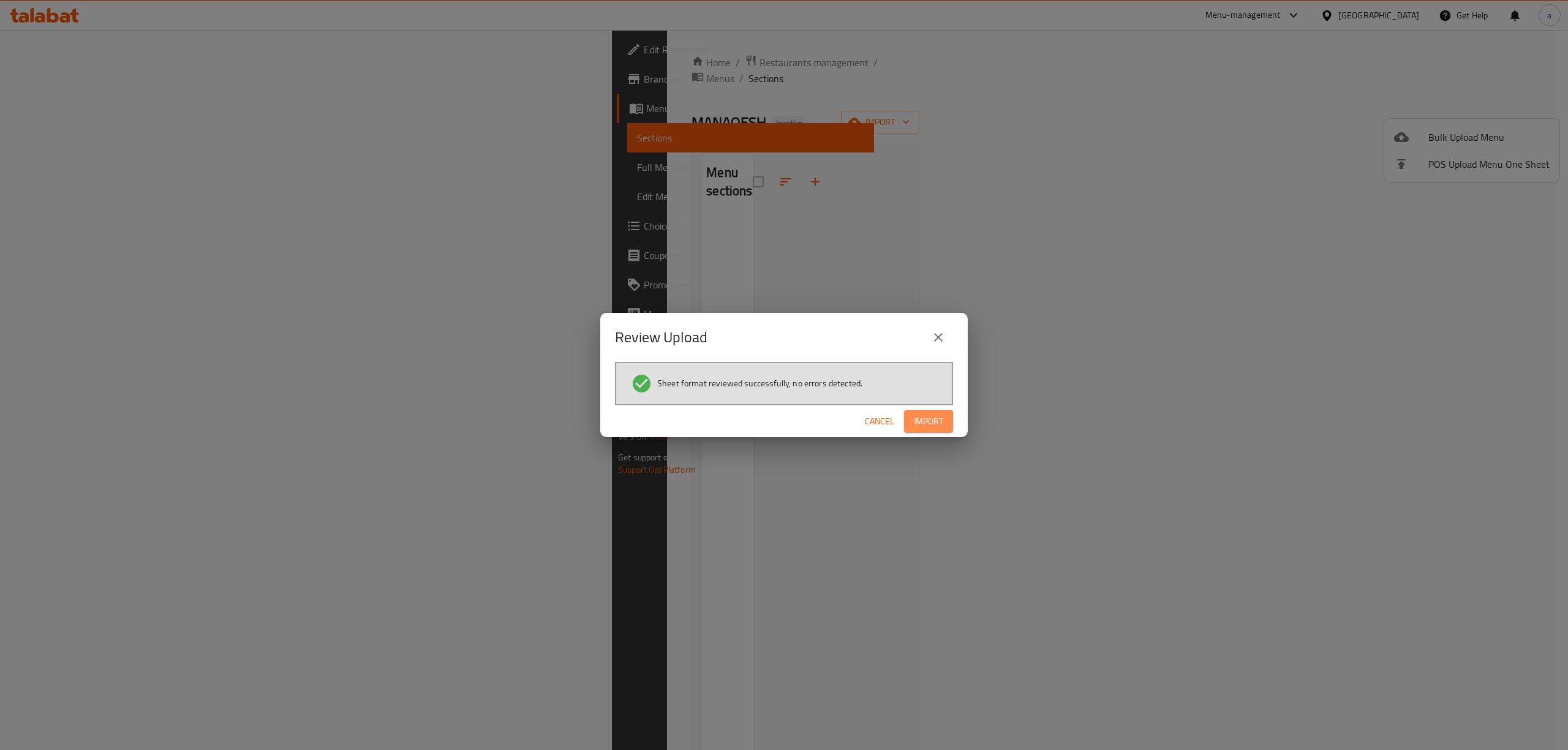
click at [936, 410] on button "Import" at bounding box center [928, 421] width 49 height 22
click at [922, 421] on button "button" at bounding box center [933, 420] width 39 height 19
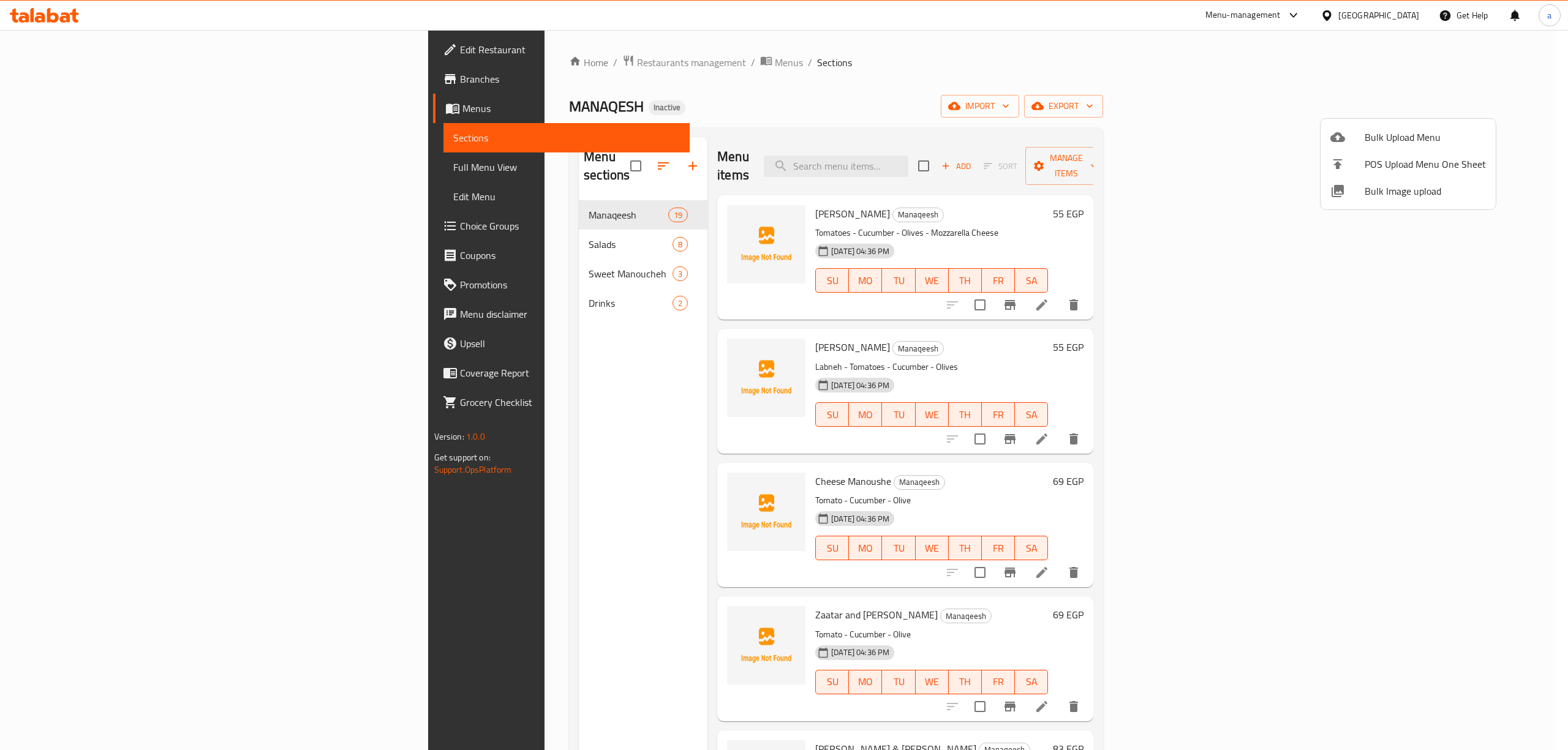
click at [495, 289] on div at bounding box center [784, 375] width 1568 height 750
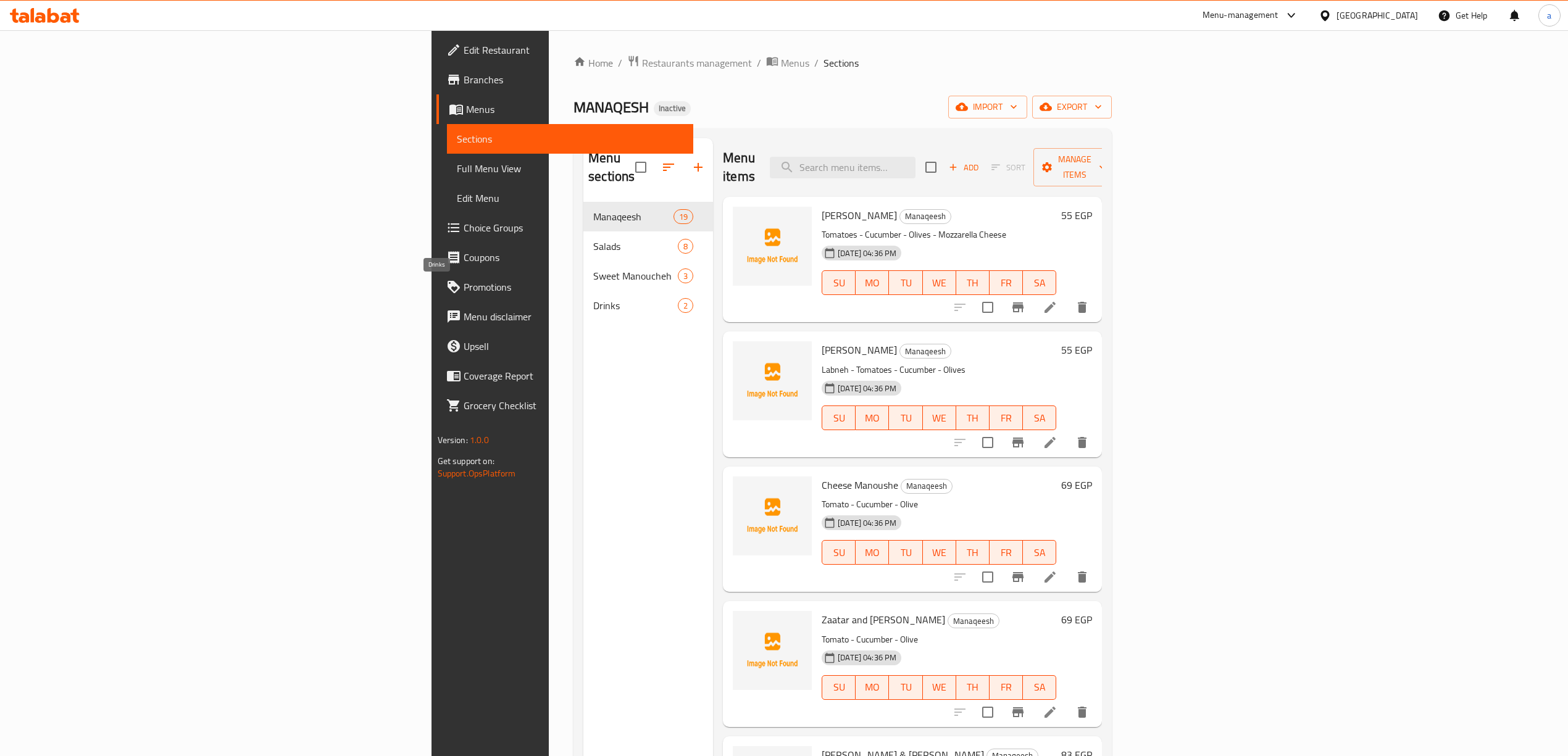
click at [593, 298] on span "Drinks" at bounding box center [635, 305] width 85 height 15
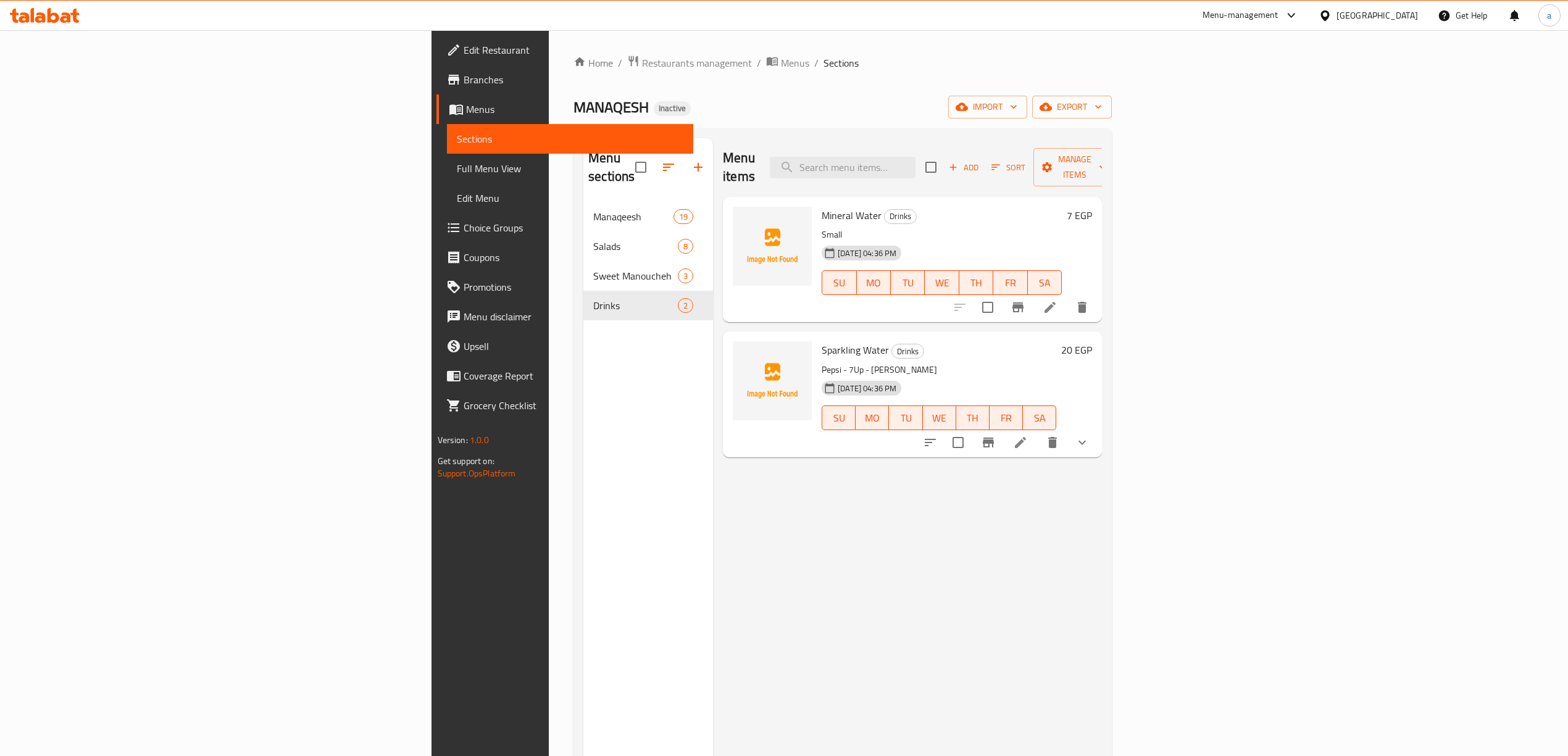
click at [457, 174] on span "Full Menu View" at bounding box center [570, 168] width 227 height 15
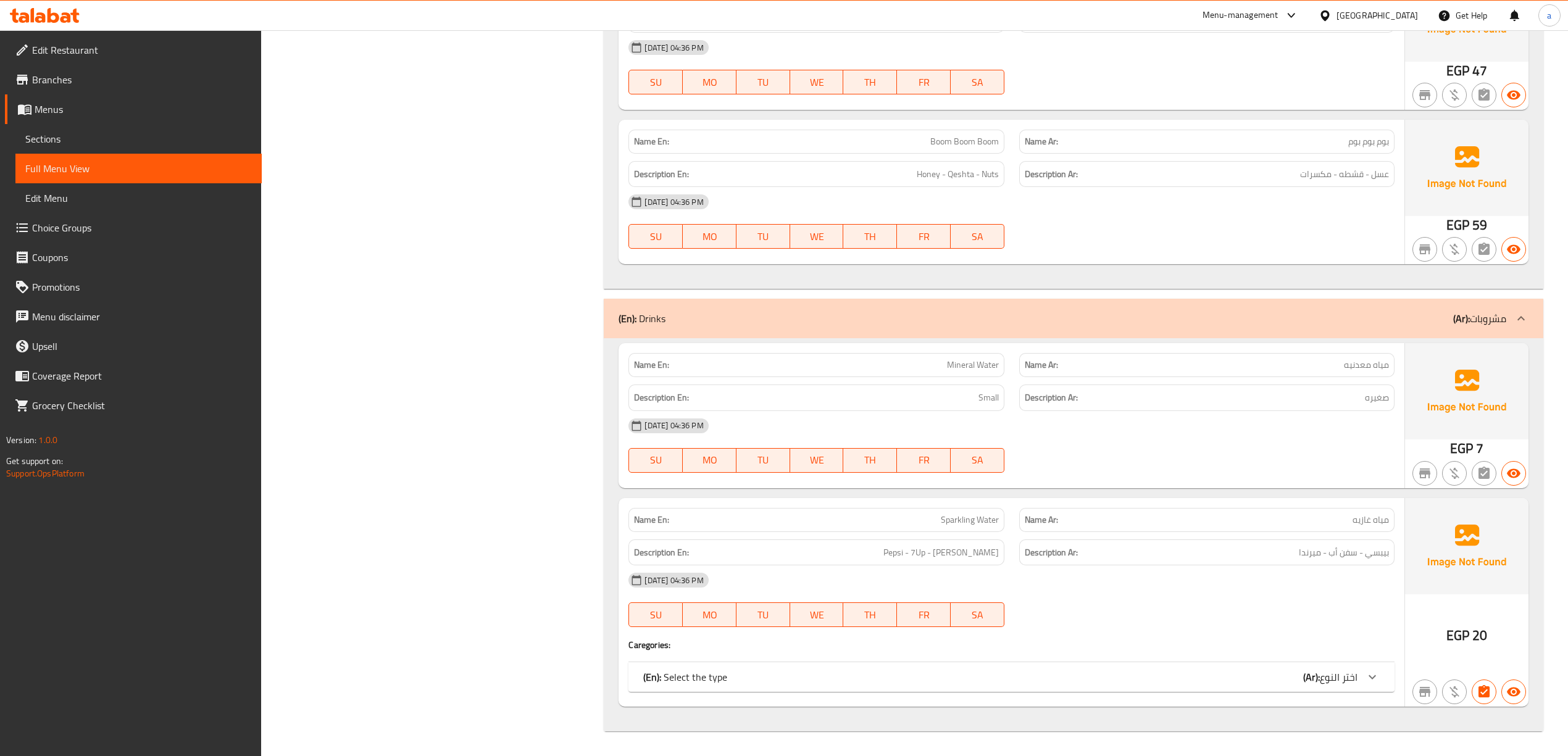
scroll to position [4720, 0]
click at [1315, 679] on b "(Ar):" at bounding box center [1311, 677] width 16 height 19
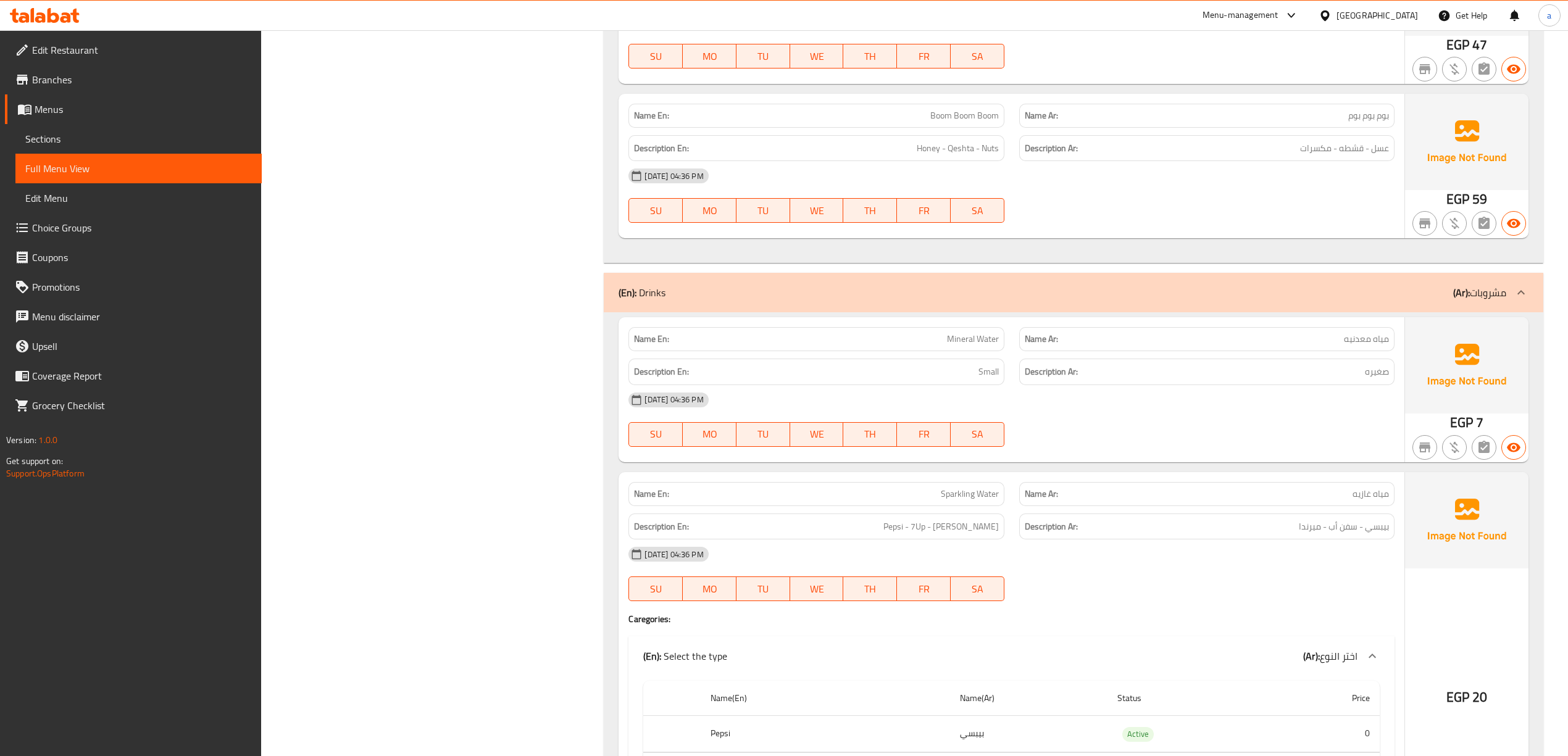
scroll to position [4732, 0]
copy span "Mineral Water"
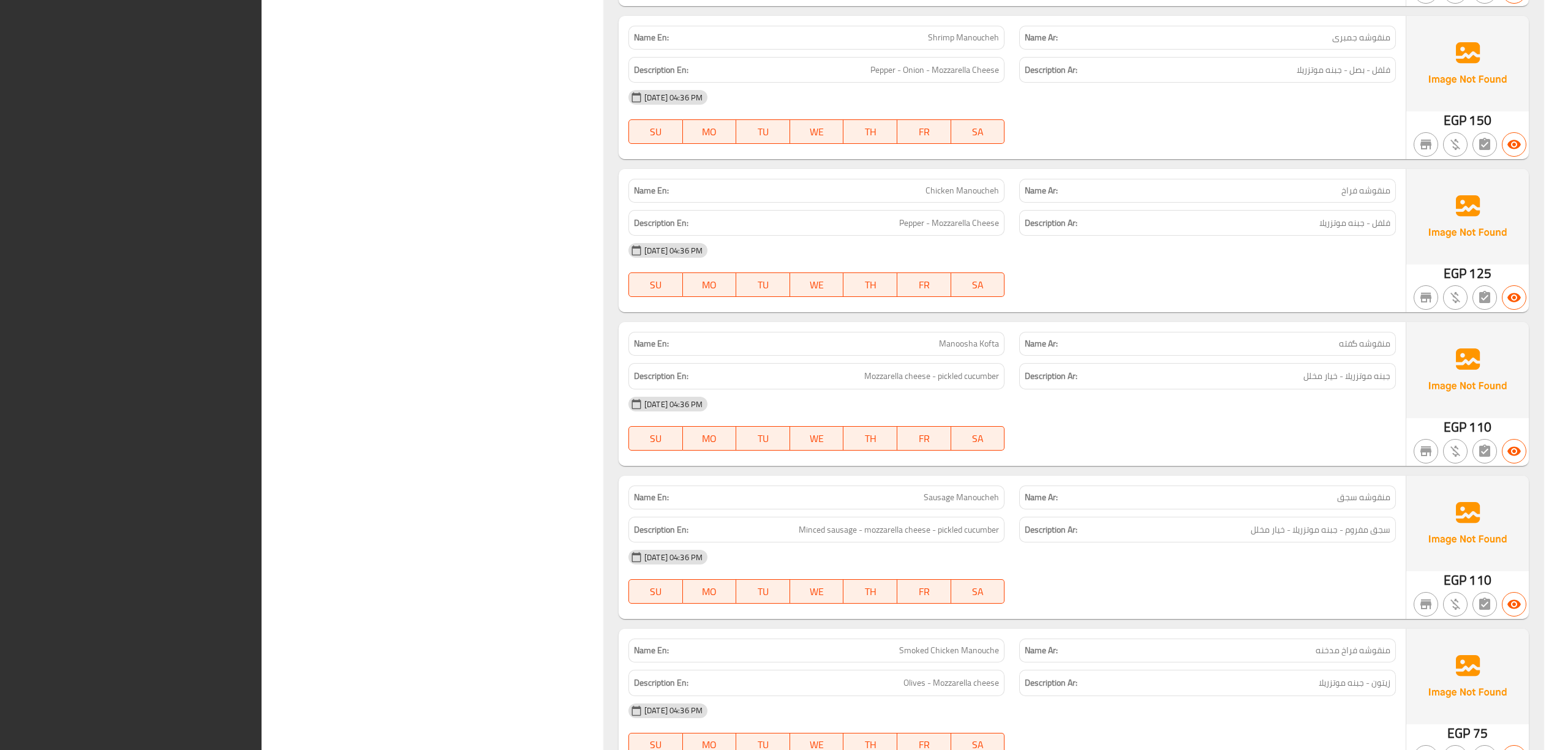
scroll to position [2505, 0]
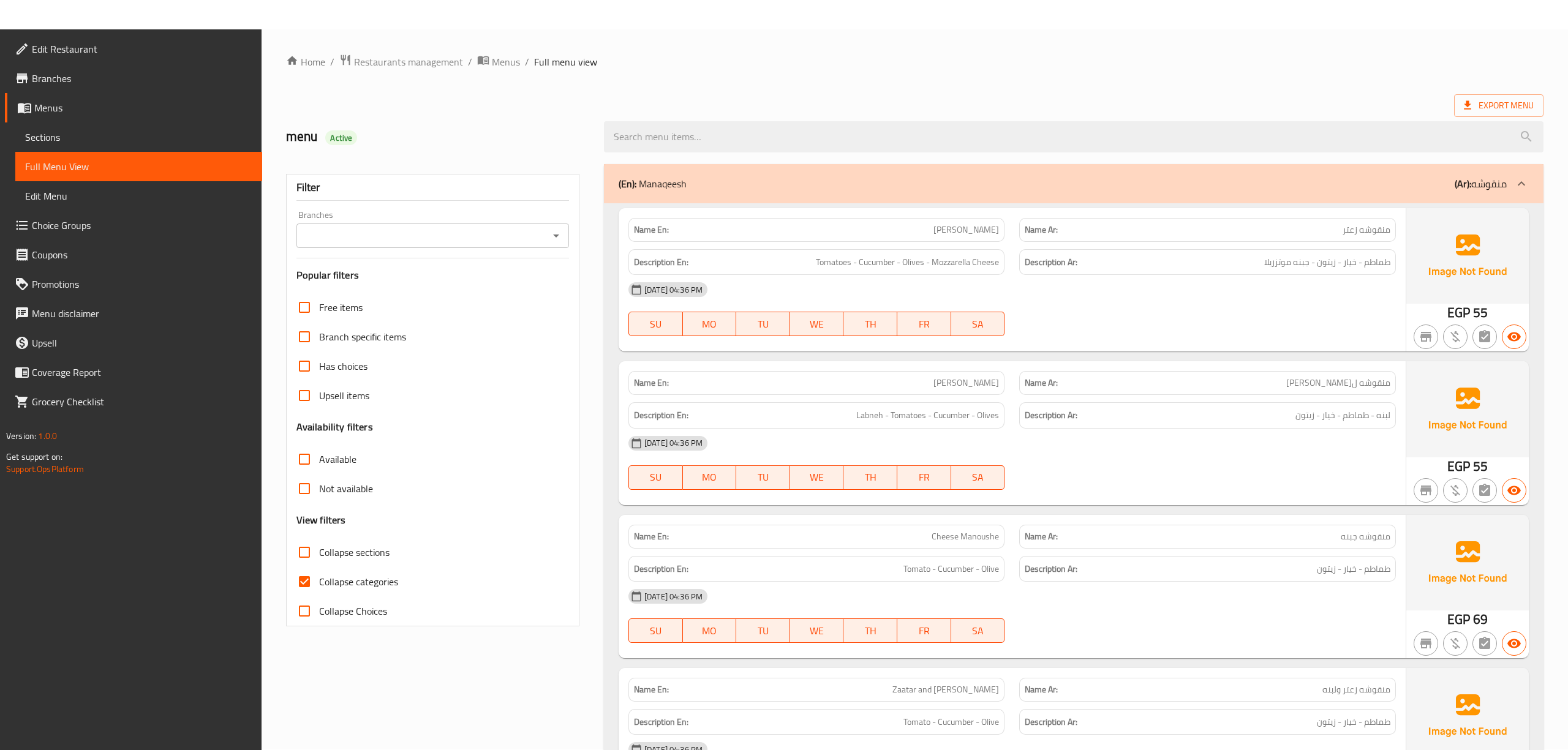
scroll to position [0, 0]
click at [315, 584] on input "Collapse categories" at bounding box center [304, 582] width 29 height 29
checkbox input "false"
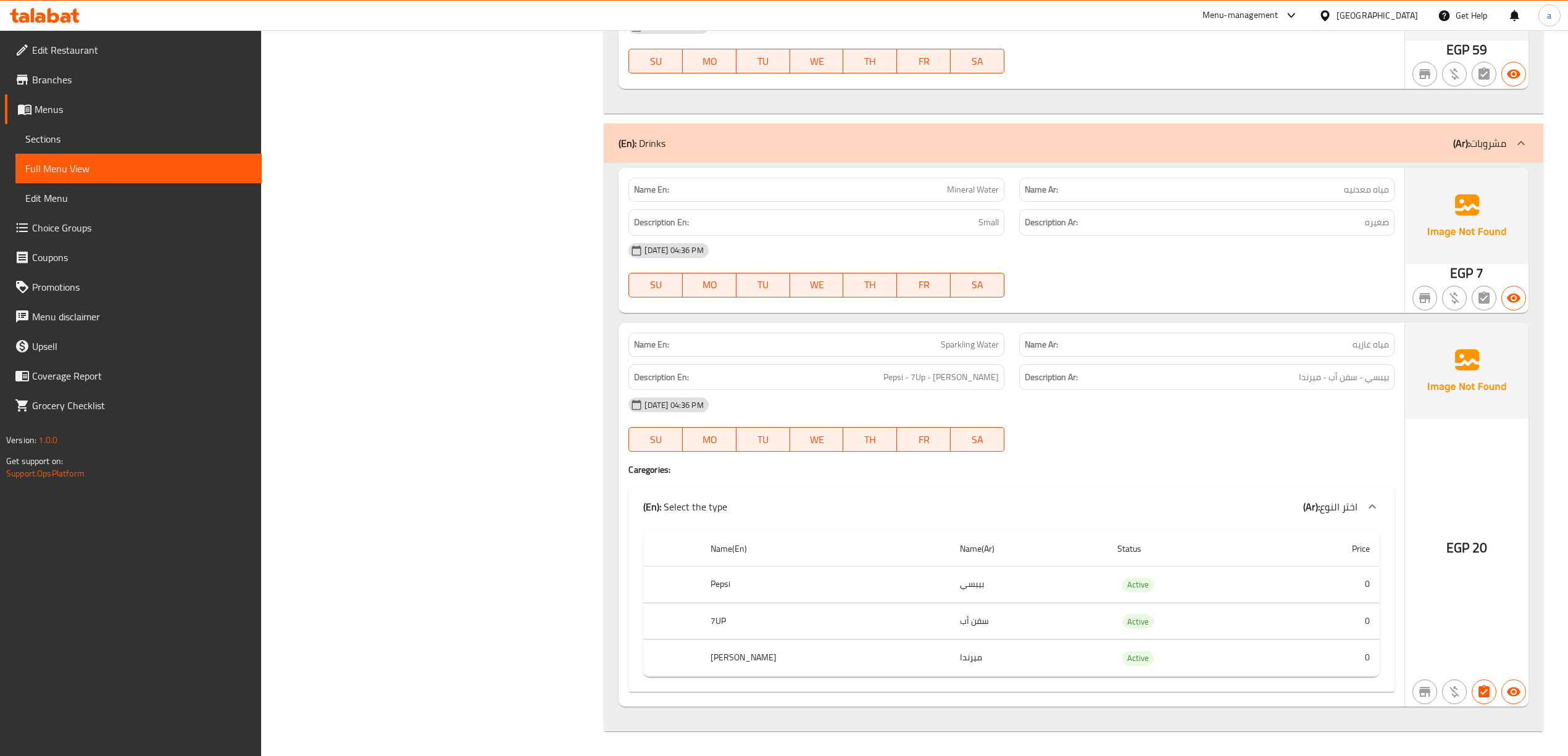
scroll to position [3156, 0]
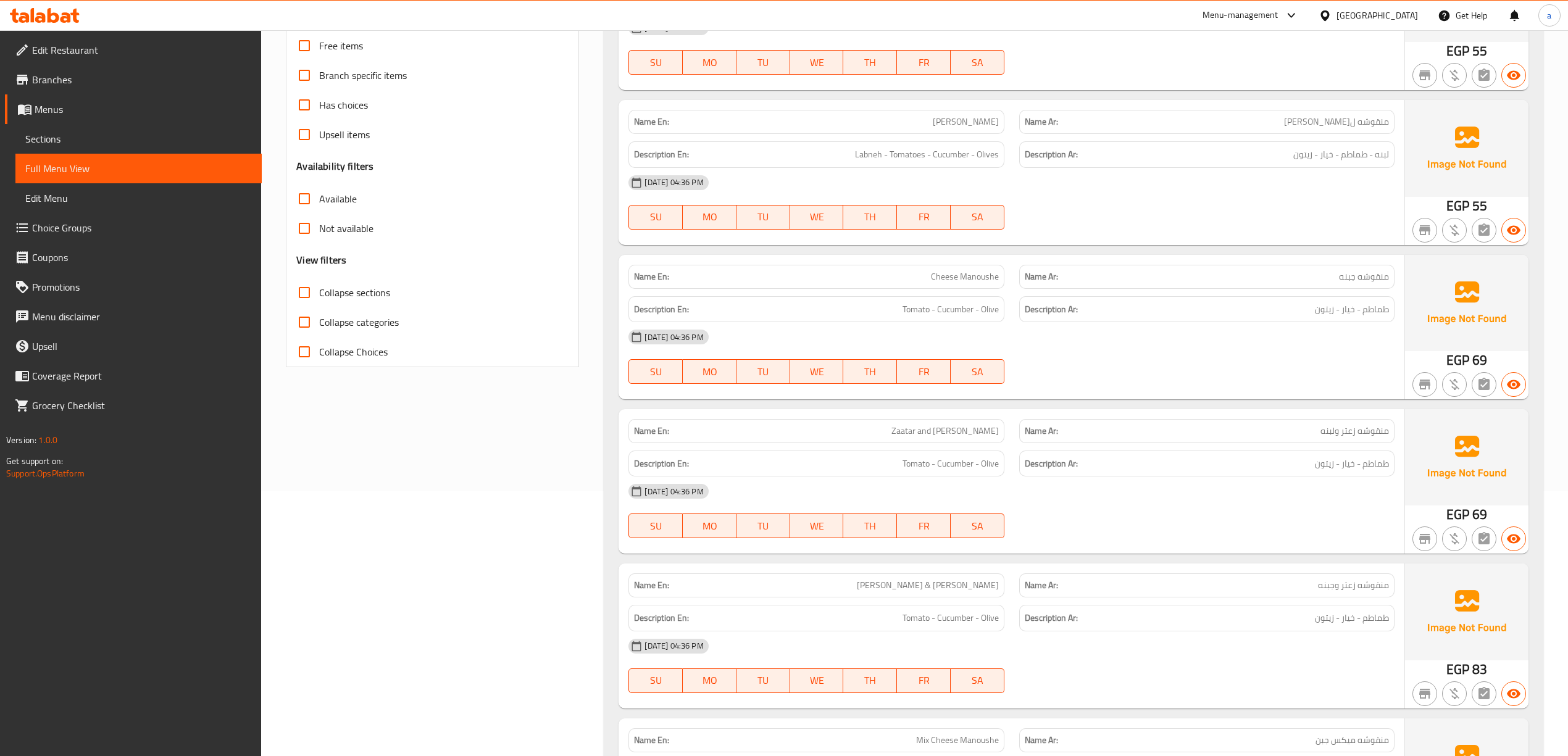
scroll to position [0, 0]
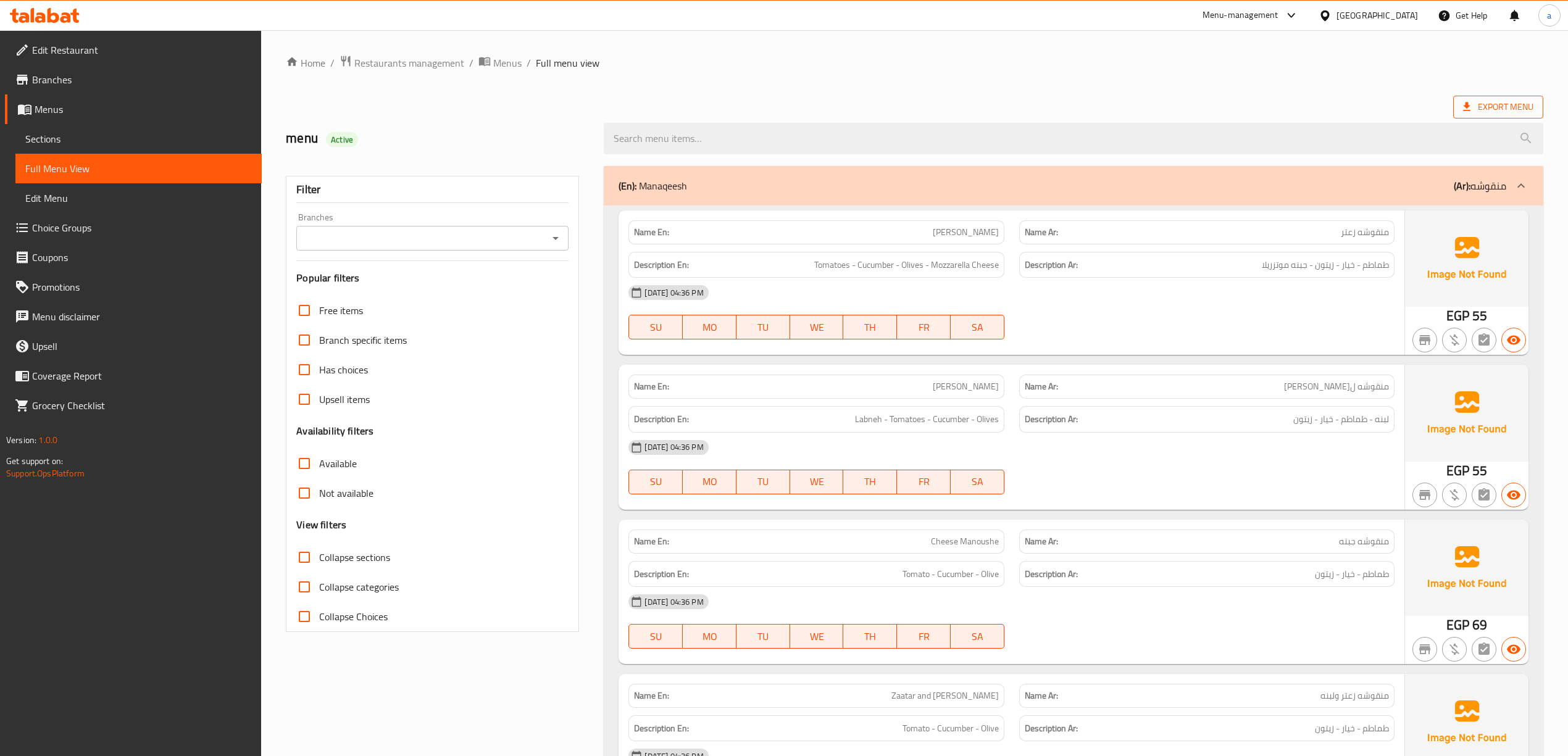
click at [1490, 98] on span "Export Menu" at bounding box center [1498, 106] width 90 height 23
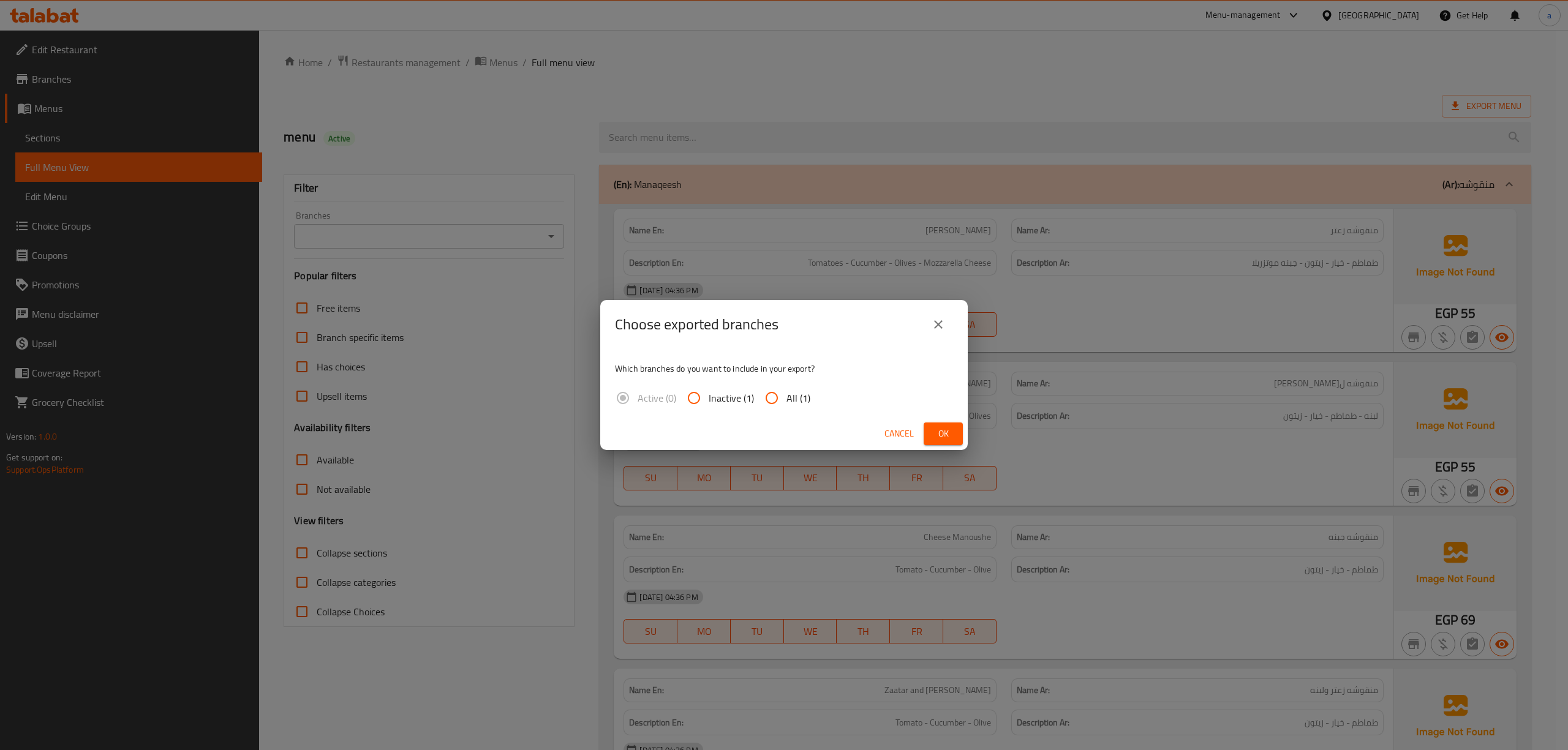
click at [775, 407] on input "All (1)" at bounding box center [772, 398] width 29 height 29
radio input "true"
click at [943, 429] on span "Ok" at bounding box center [943, 434] width 19 height 15
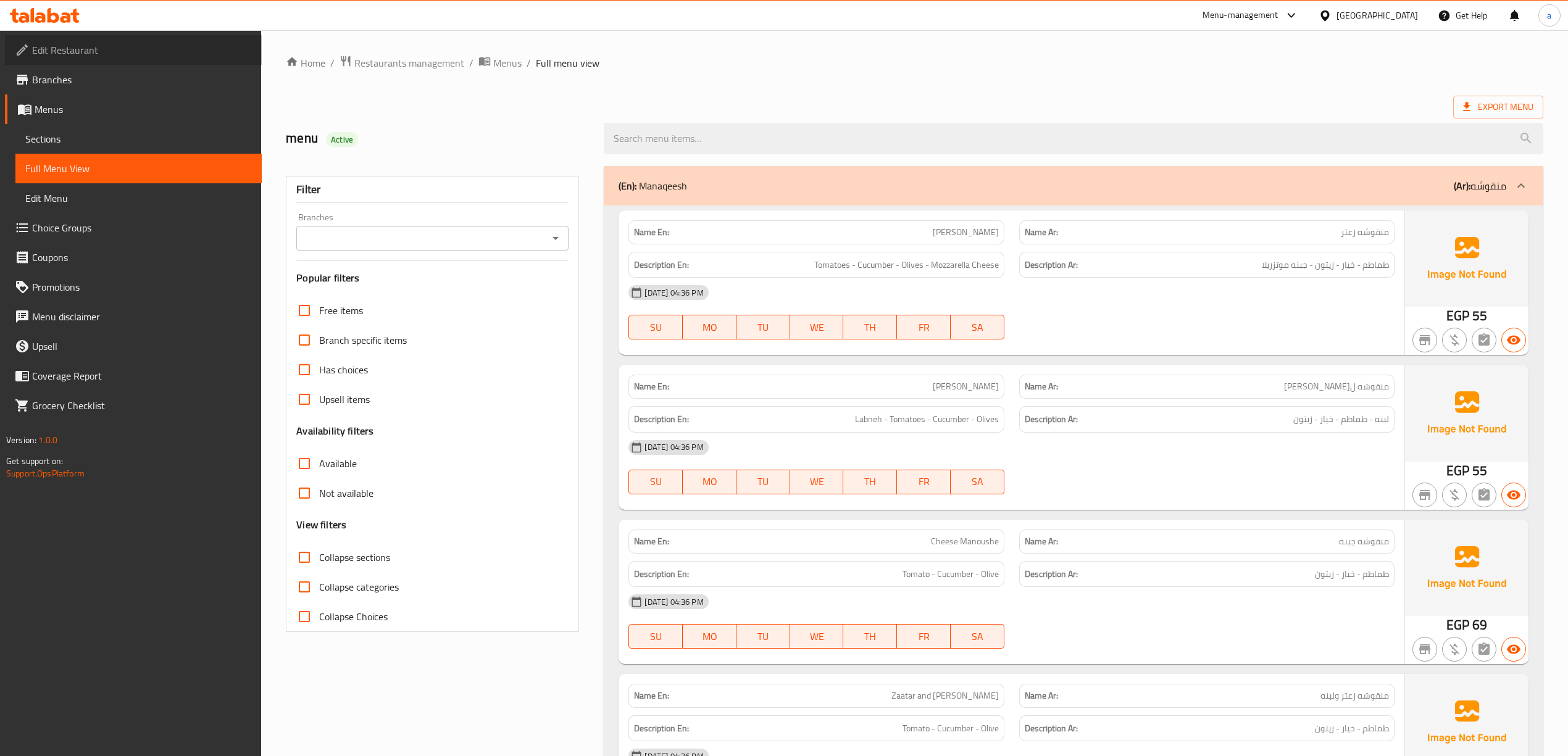
click at [84, 43] on span "Edit Restaurant" at bounding box center [141, 50] width 220 height 15
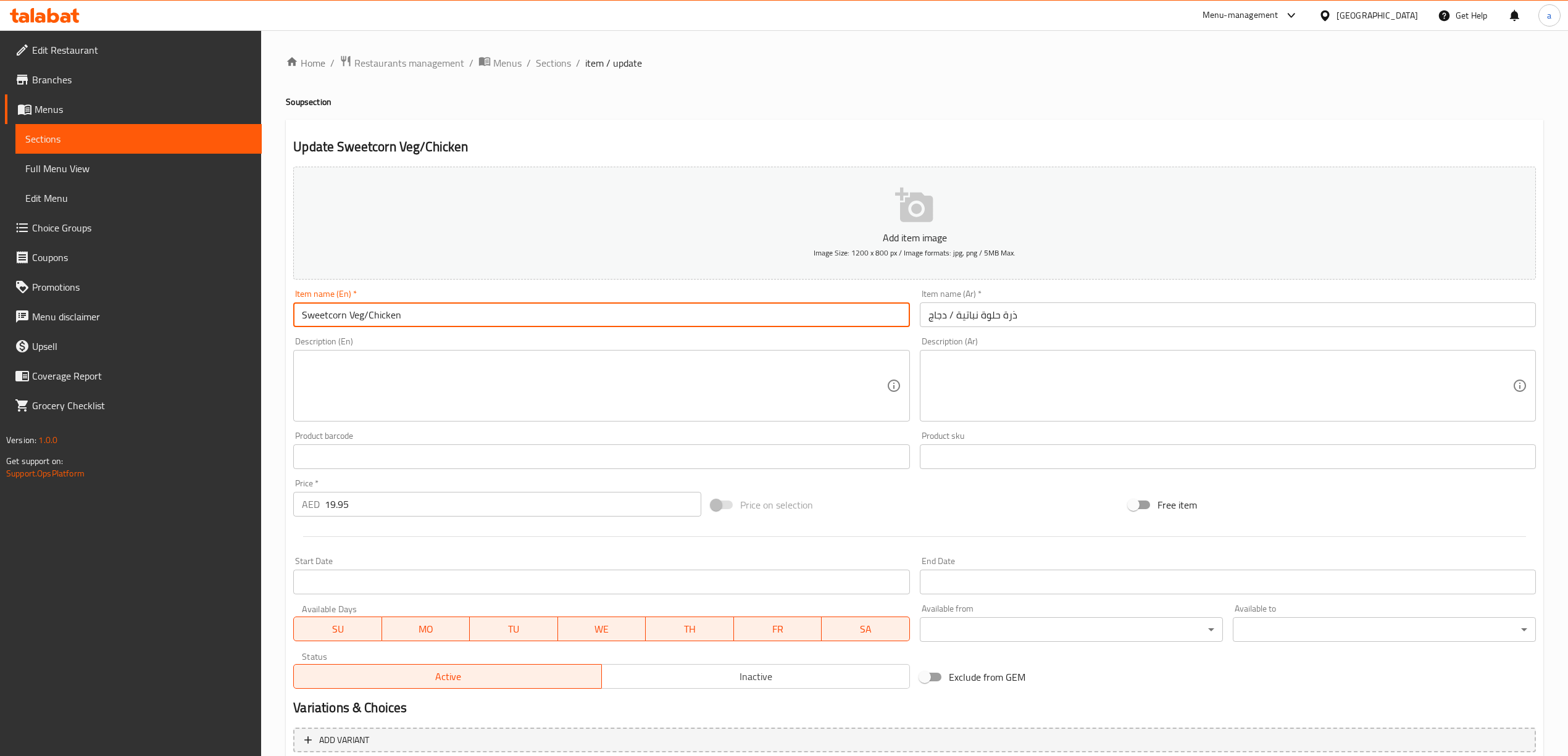
scroll to position [137, 0]
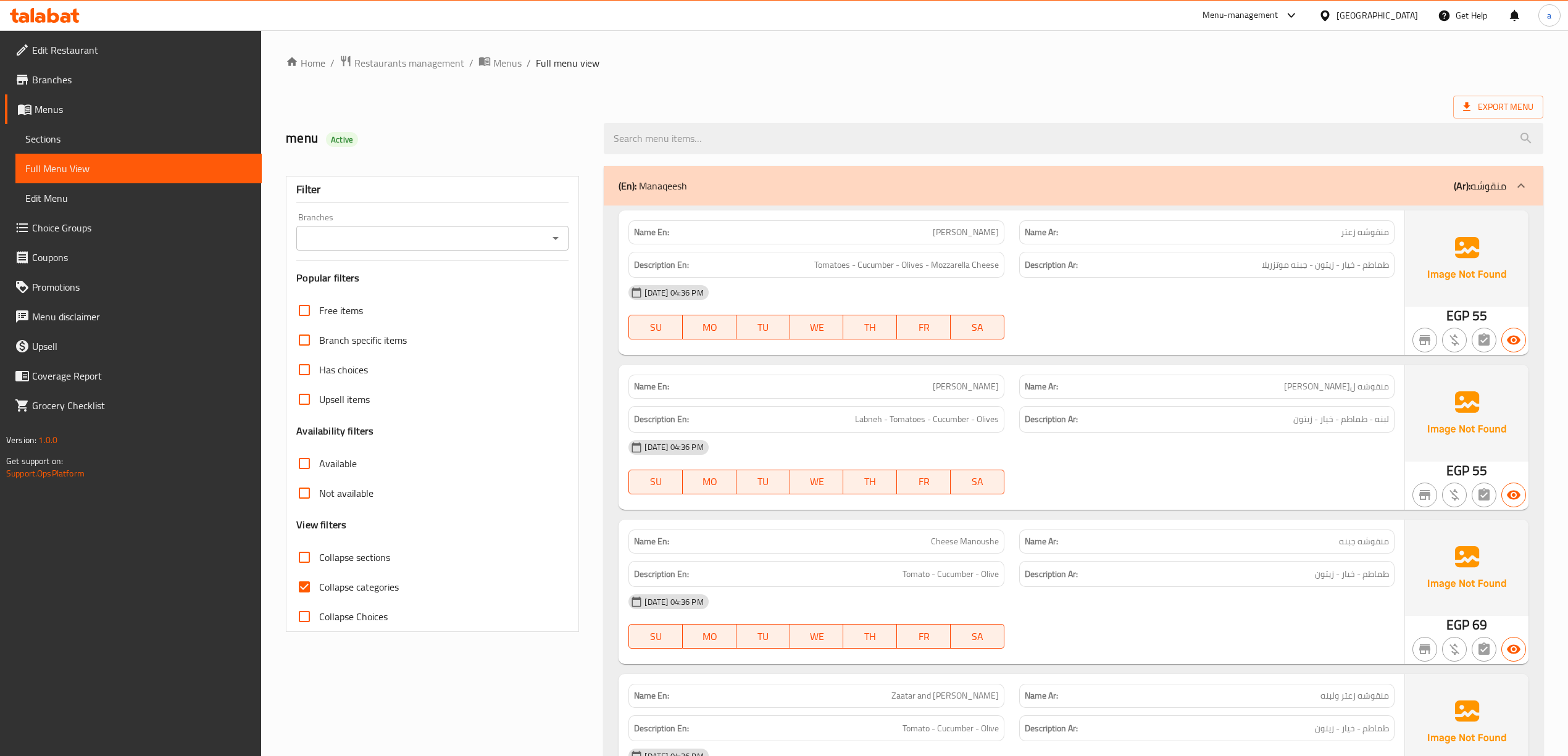
drag, startPoint x: 149, startPoint y: 82, endPoint x: 860, endPoint y: 318, distance: 749.1
click at [149, 81] on span "Branches" at bounding box center [141, 79] width 220 height 15
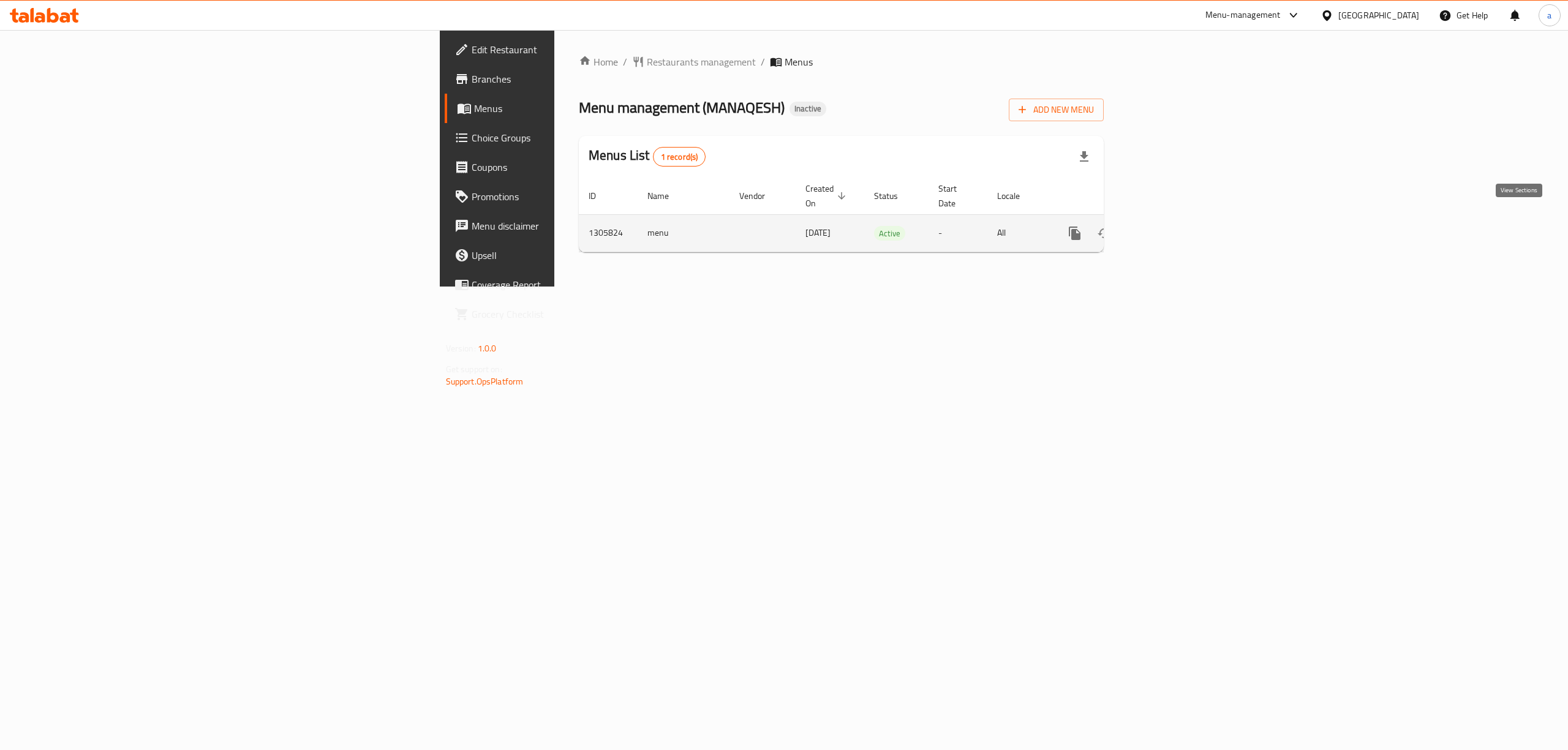
click at [1170, 226] on icon "enhanced table" at bounding box center [1163, 233] width 15 height 15
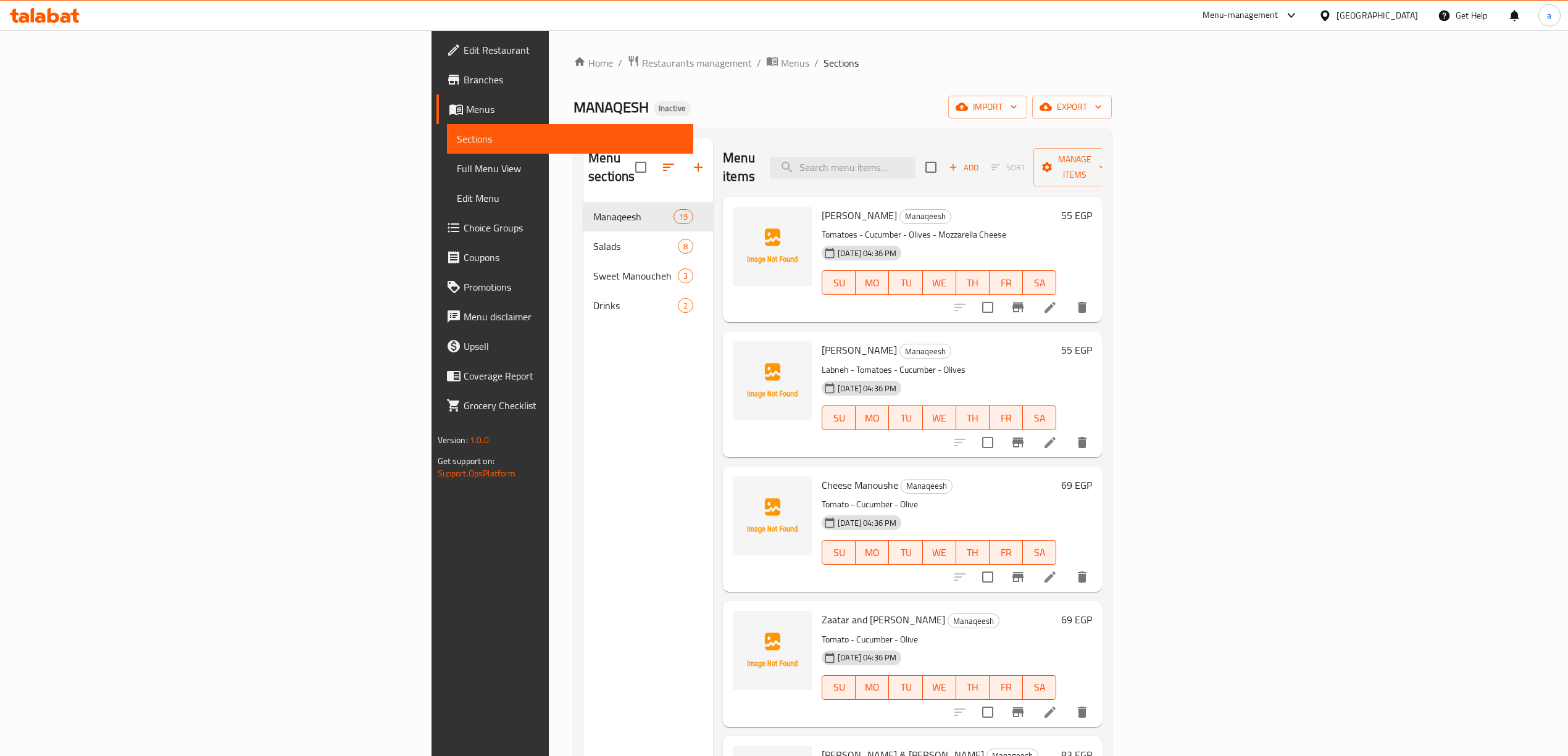
click at [447, 158] on link "Full Menu View" at bounding box center [570, 168] width 246 height 29
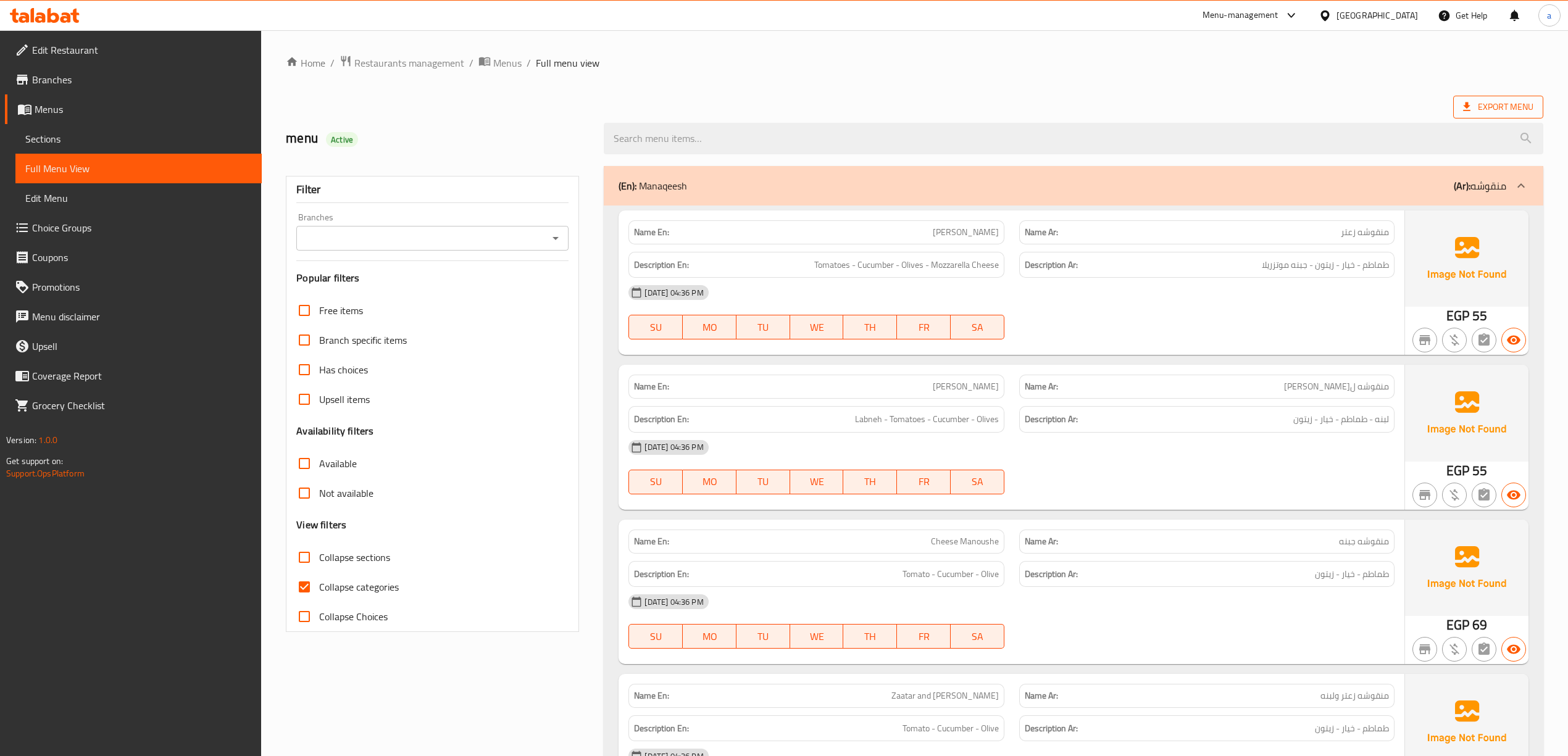
click at [1485, 110] on span "Export Menu" at bounding box center [1498, 107] width 71 height 16
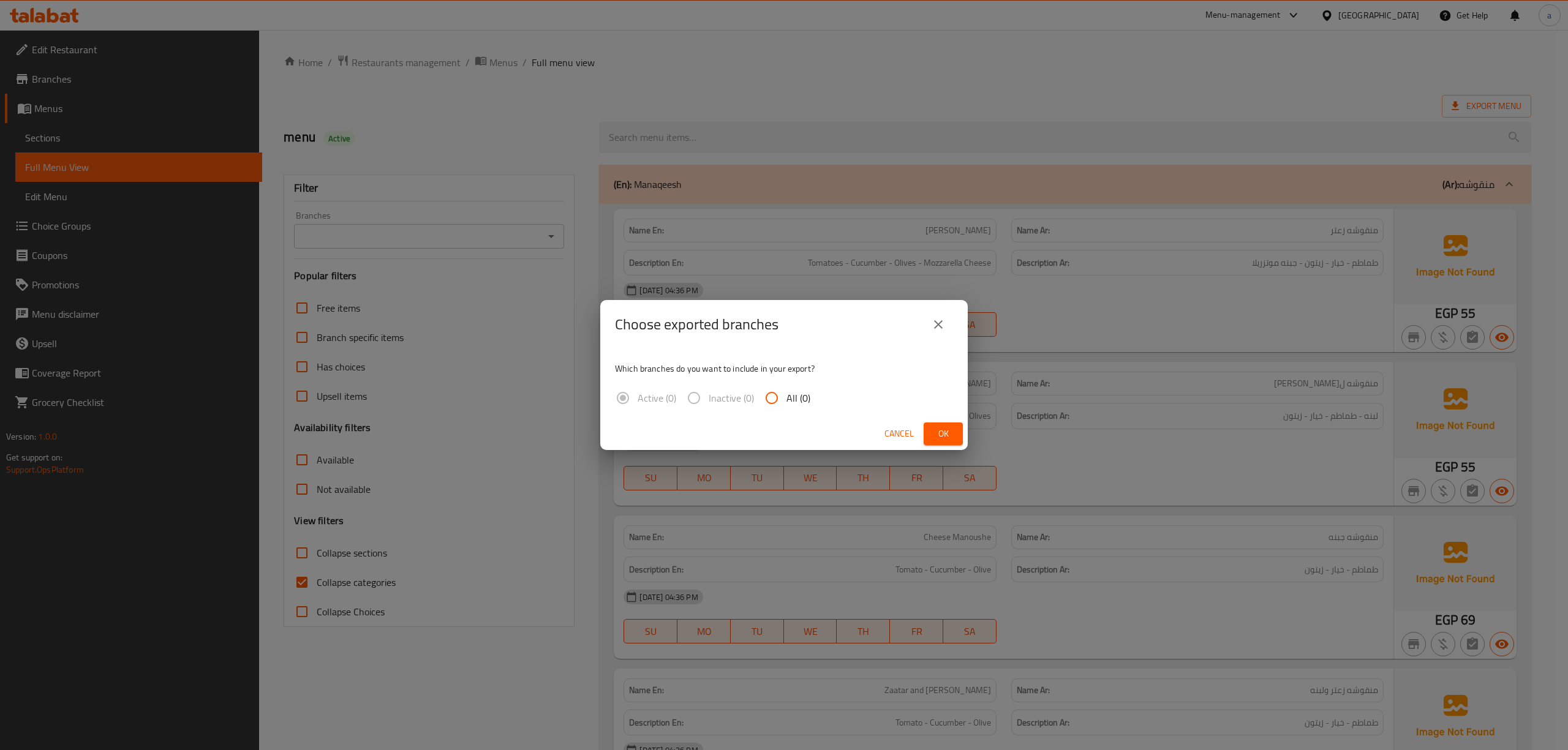
click at [790, 407] on label "All (0)" at bounding box center [784, 398] width 53 height 29
click at [787, 407] on input "All (0)" at bounding box center [772, 398] width 29 height 29
radio input "true"
click at [961, 436] on button "Ok" at bounding box center [943, 434] width 39 height 22
click at [938, 434] on span "Ok" at bounding box center [943, 434] width 19 height 15
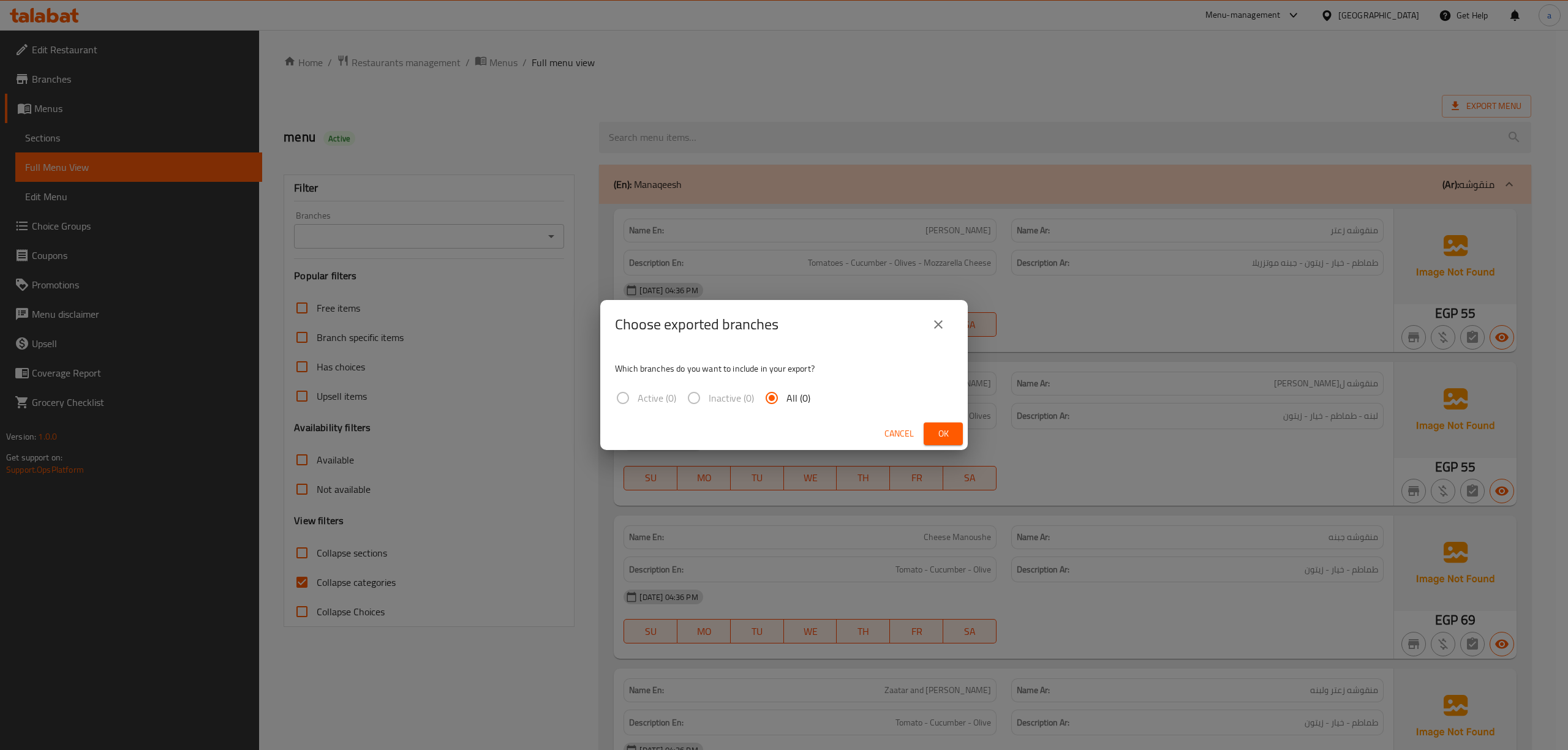
click at [941, 437] on span "Ok" at bounding box center [943, 434] width 19 height 15
click at [940, 322] on icon "close" at bounding box center [938, 324] width 8 height 8
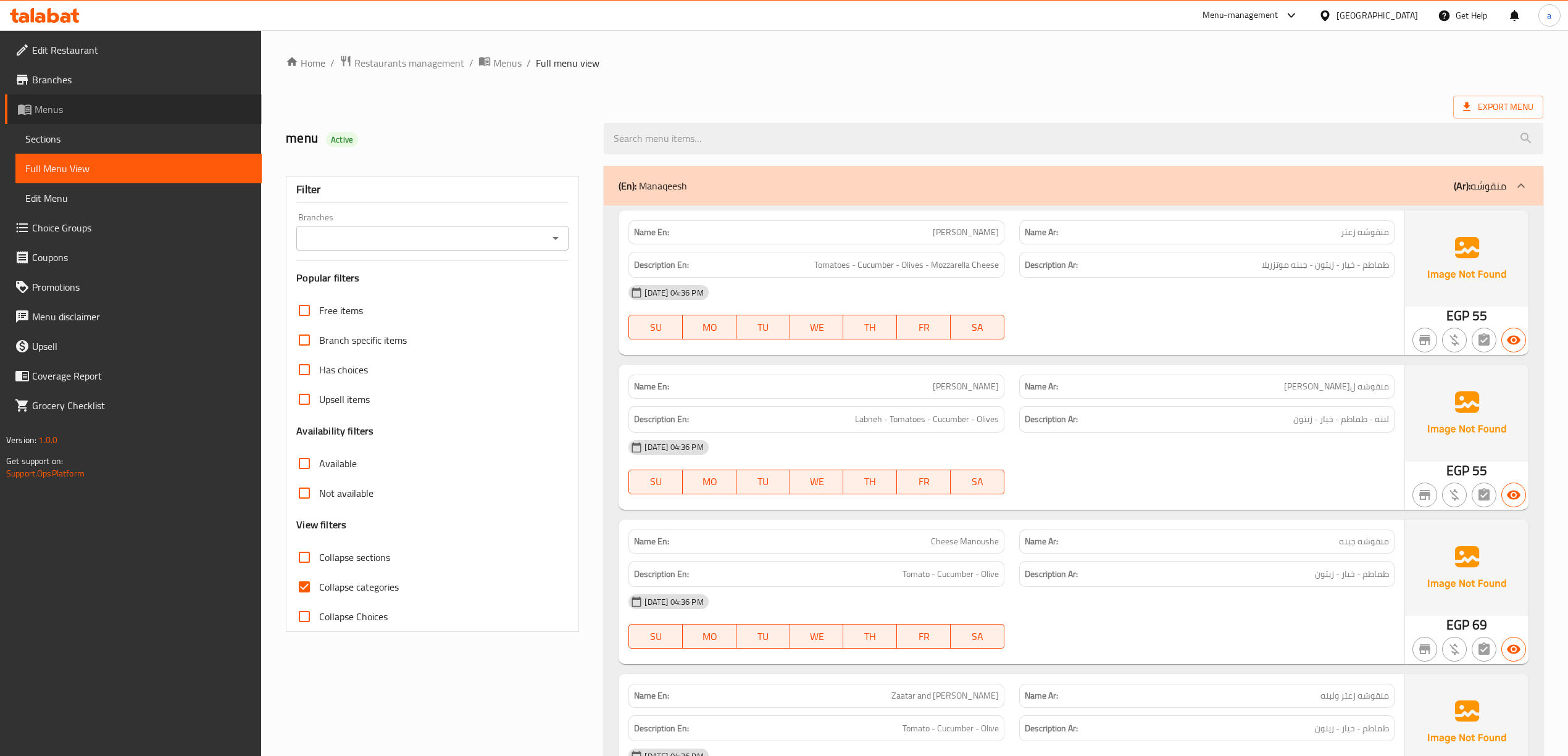
click at [77, 107] on span "Menus" at bounding box center [144, 109] width 217 height 15
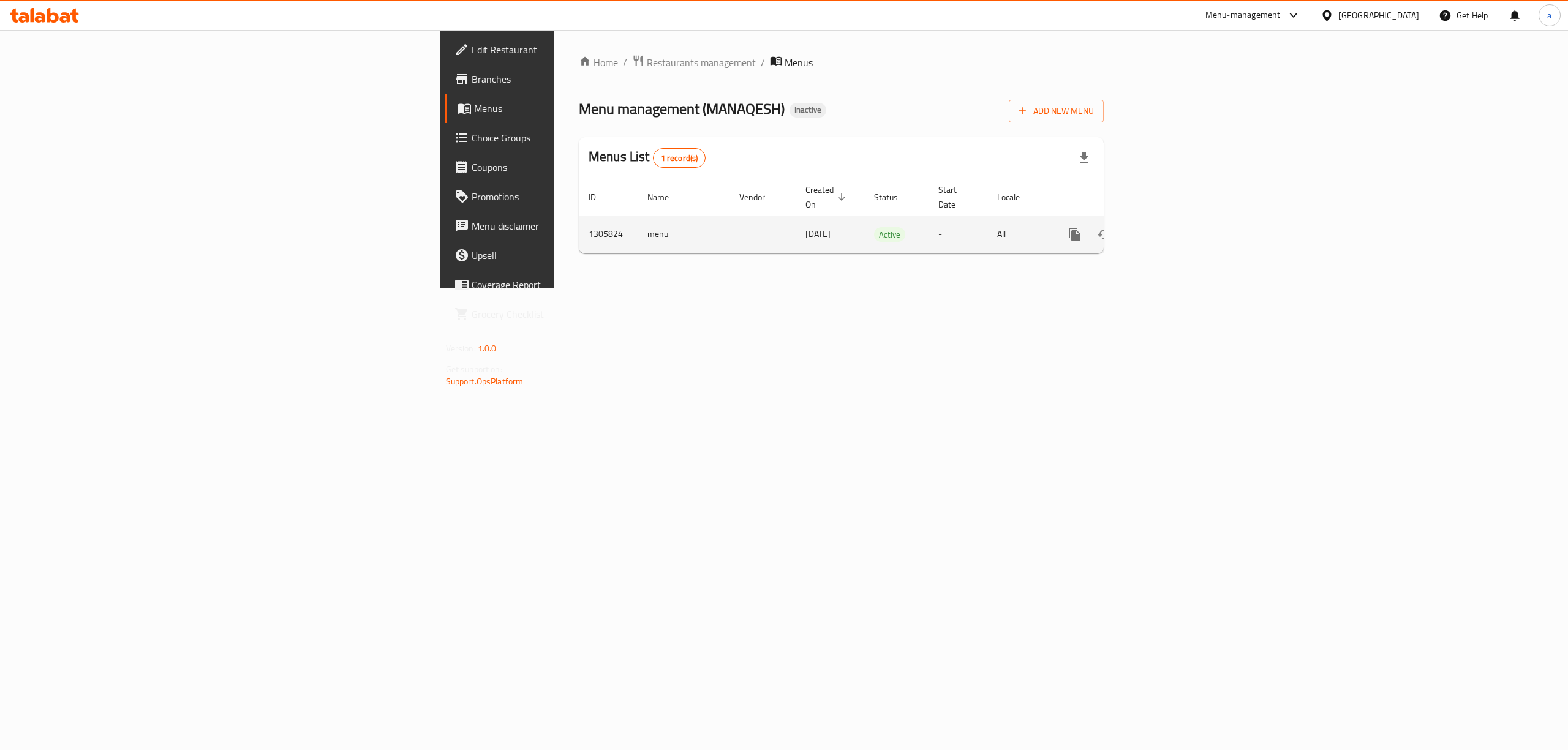
click at [1170, 227] on icon "enhanced table" at bounding box center [1163, 234] width 15 height 15
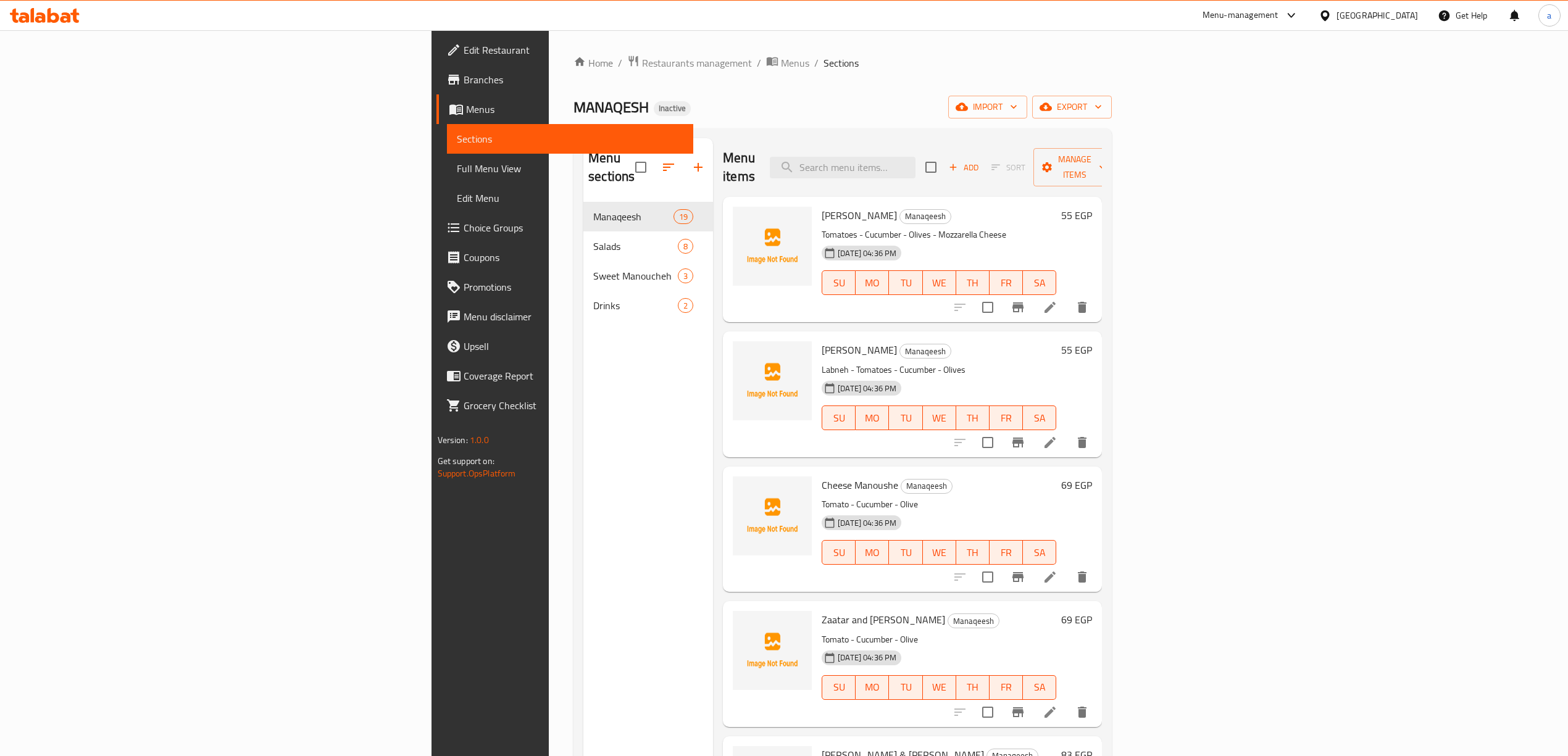
click at [457, 174] on span "Full Menu View" at bounding box center [570, 168] width 227 height 15
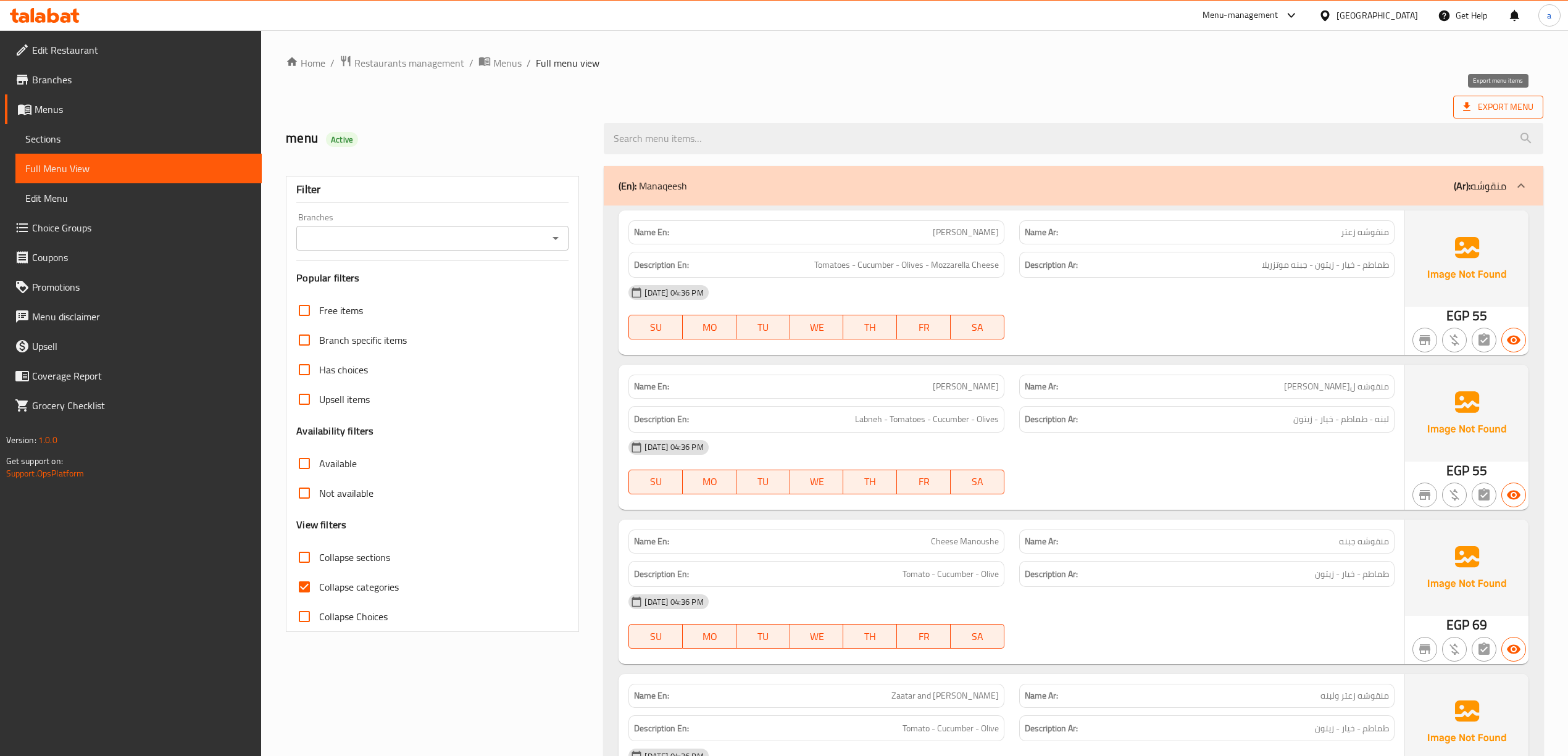
click at [1509, 113] on span "Export Menu" at bounding box center [1498, 107] width 71 height 16
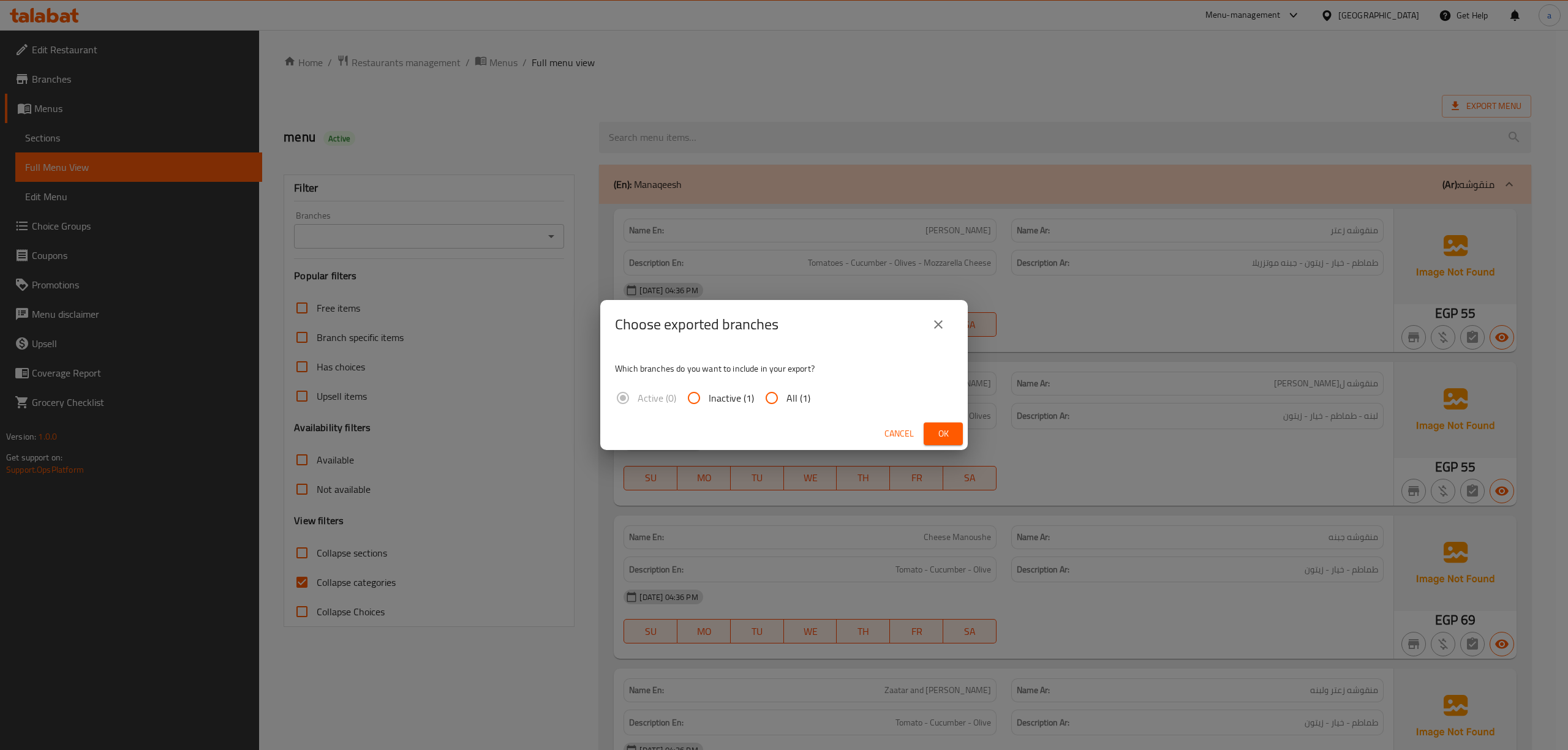
click at [760, 393] on input "All (1)" at bounding box center [772, 398] width 29 height 29
radio input "true"
click at [964, 431] on div "Cancel Ok" at bounding box center [784, 434] width 368 height 32
click at [946, 429] on span "Ok" at bounding box center [943, 434] width 19 height 15
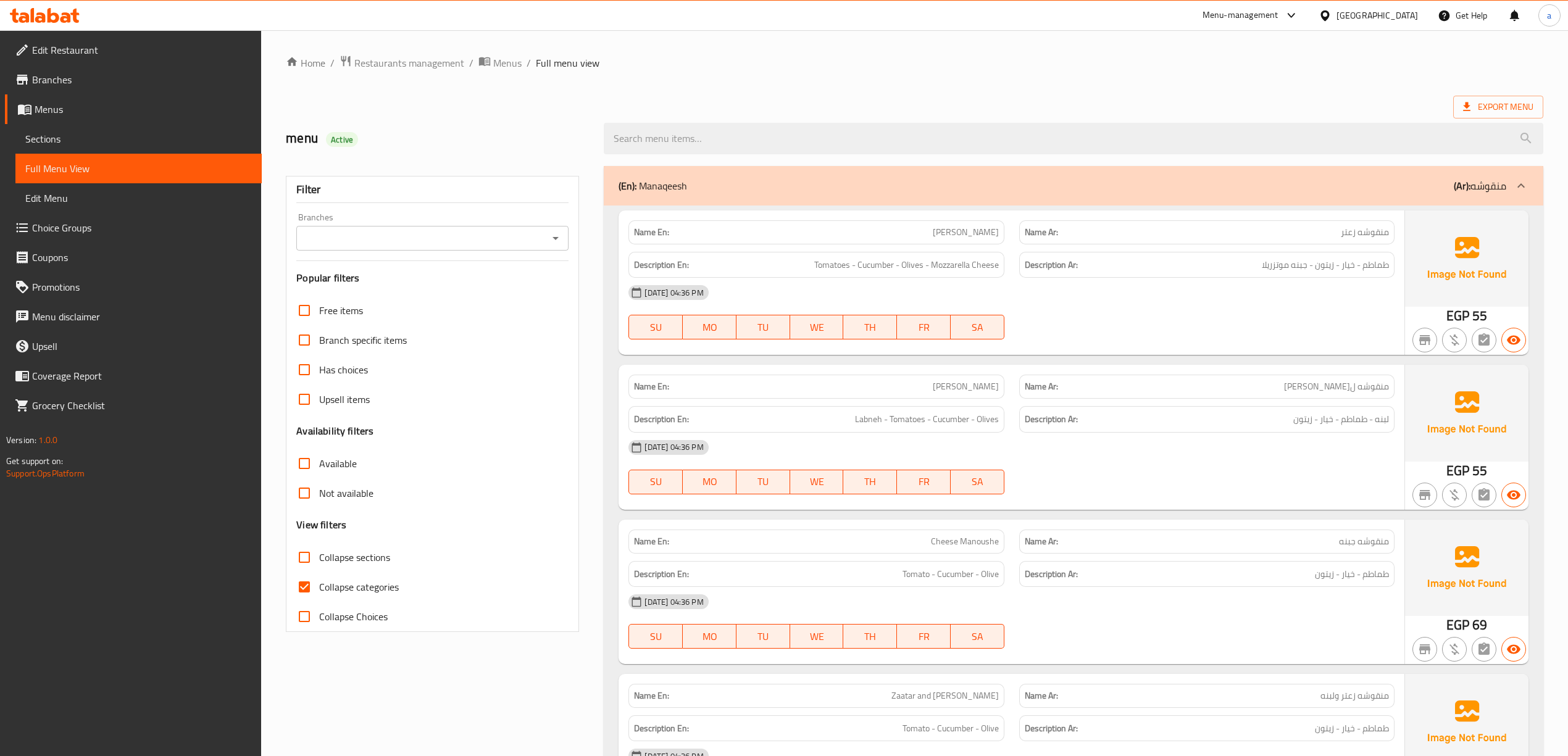
drag, startPoint x: 55, startPoint y: 82, endPoint x: 147, endPoint y: 81, distance: 92.0
click at [55, 82] on span "Branches" at bounding box center [141, 79] width 220 height 15
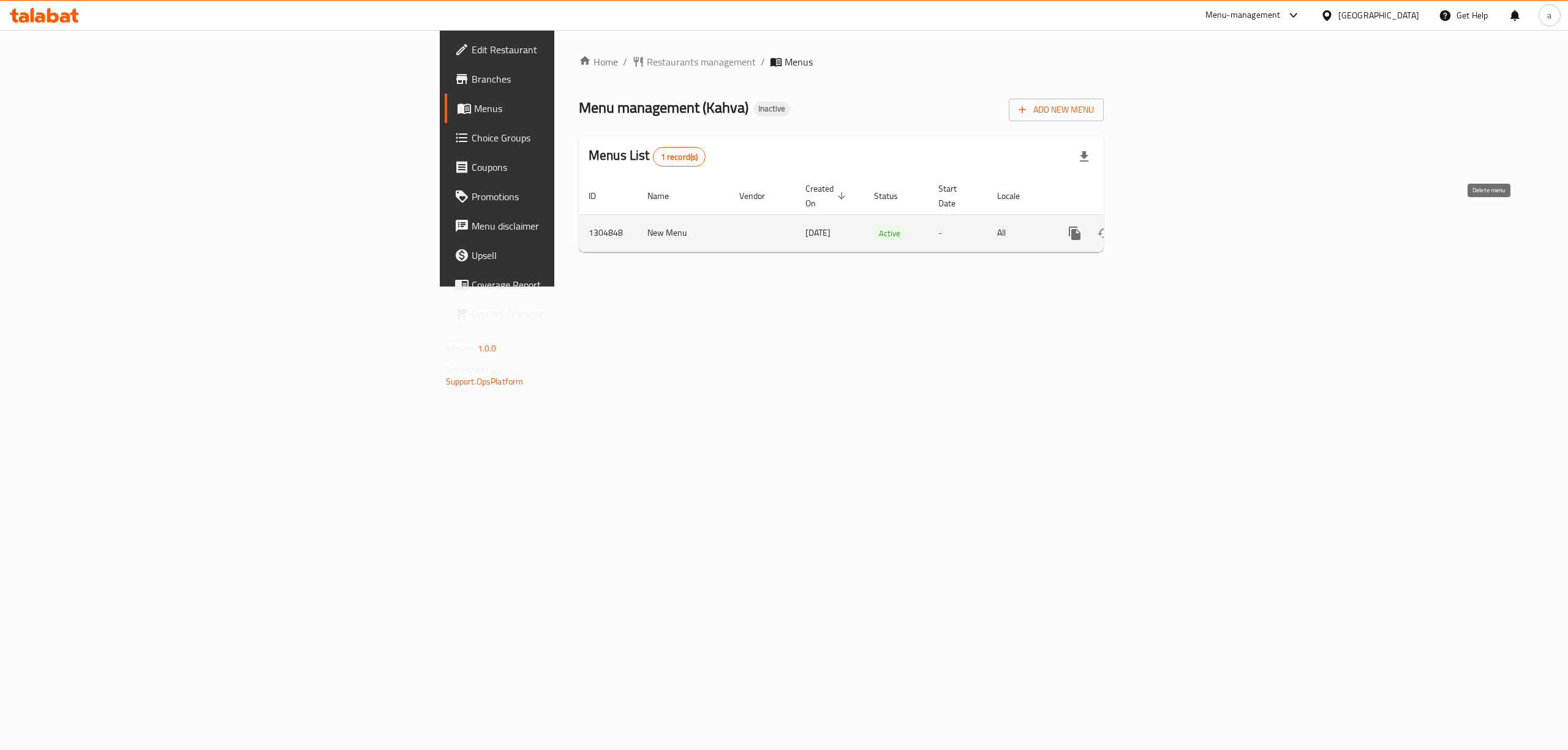
click at [1170, 226] on icon "enhanced table" at bounding box center [1163, 233] width 15 height 15
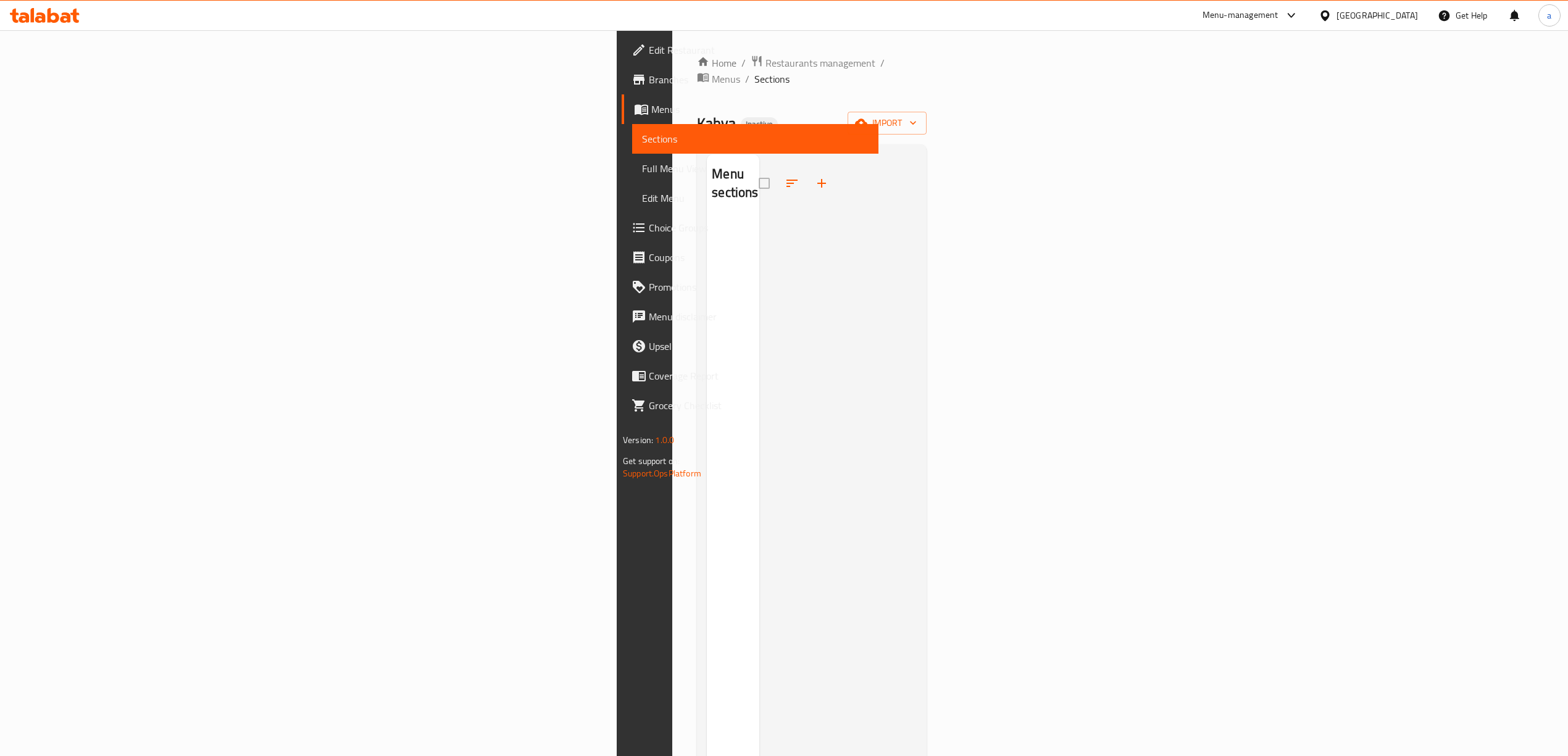
click at [652, 114] on span "Menus" at bounding box center [760, 109] width 217 height 15
